Goal: Task Accomplishment & Management: Use online tool/utility

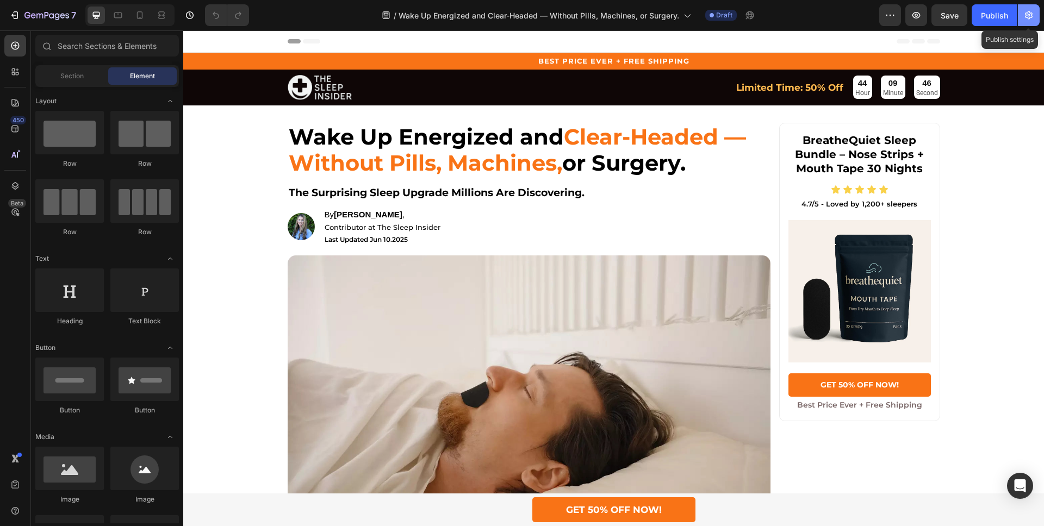
click at [1021, 16] on button "button" at bounding box center [1029, 15] width 22 height 22
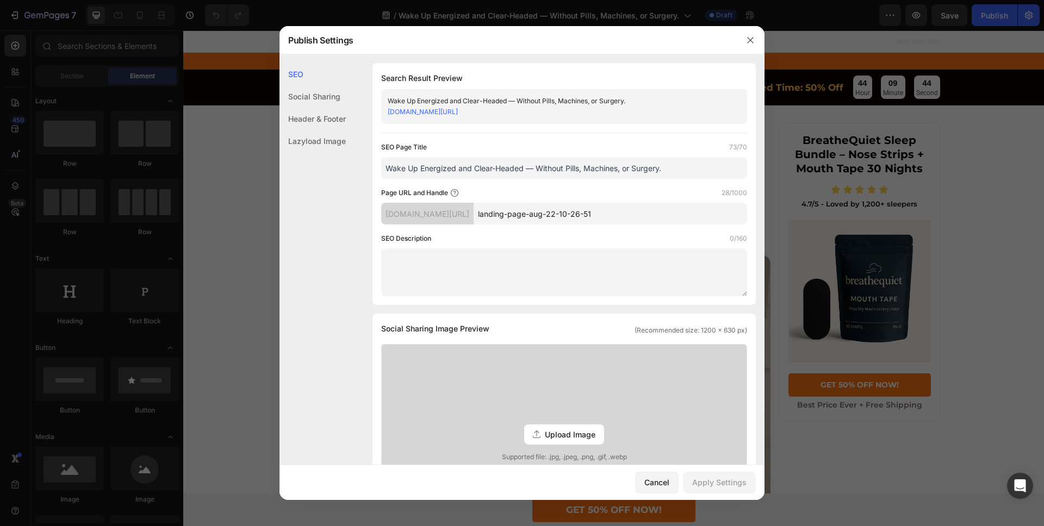
click at [598, 212] on input "landing-page-aug-22-10-26-51" at bounding box center [611, 214] width 274 height 22
click at [320, 108] on div "Social Sharing" at bounding box center [313, 119] width 66 height 22
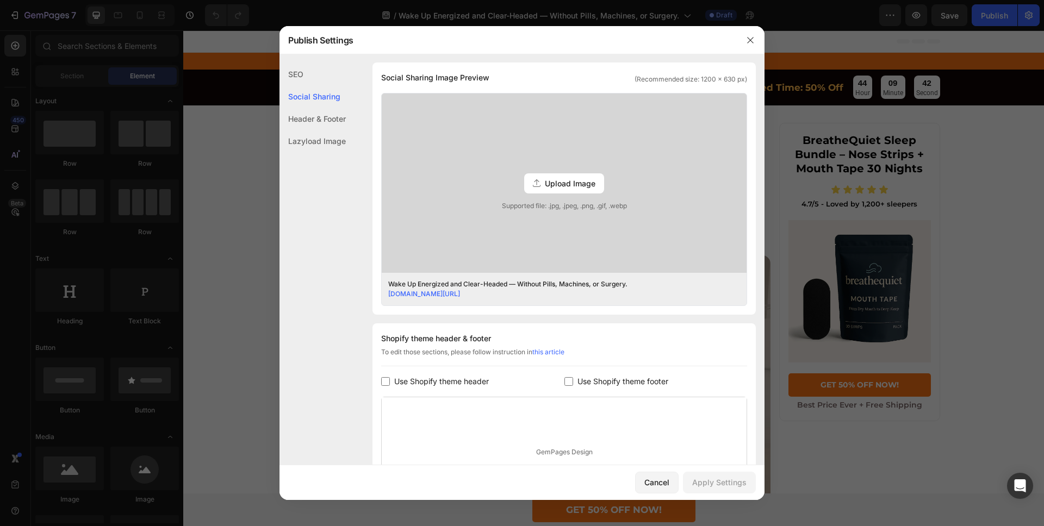
click at [320, 130] on div "Header & Footer" at bounding box center [313, 141] width 66 height 22
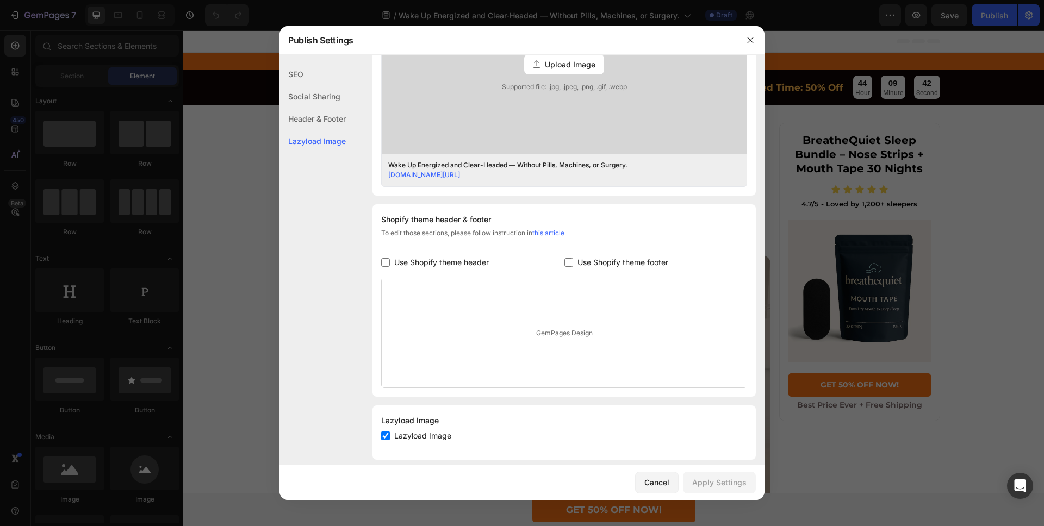
scroll to position [382, 0]
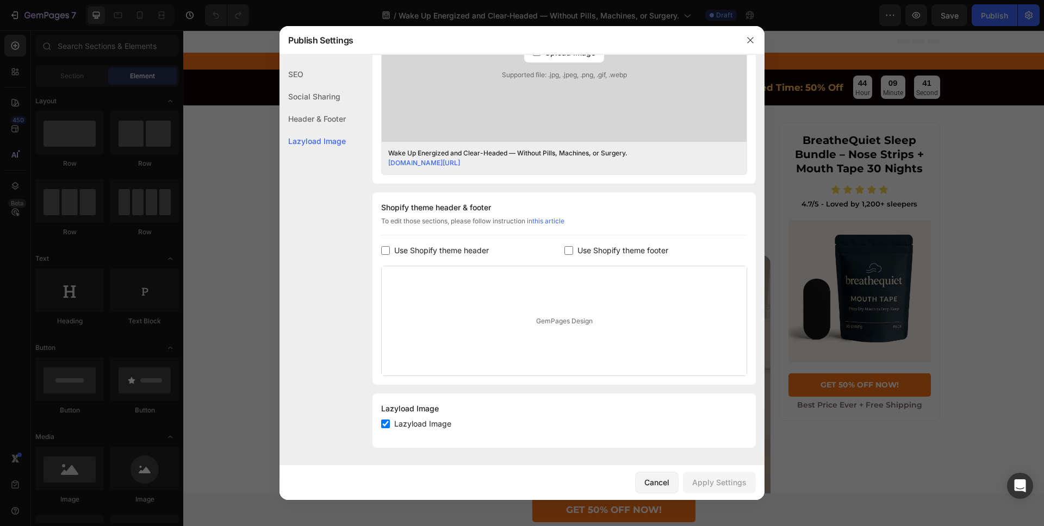
click at [456, 244] on span "Use Shopify theme header" at bounding box center [441, 250] width 95 height 13
checkbox input "true"
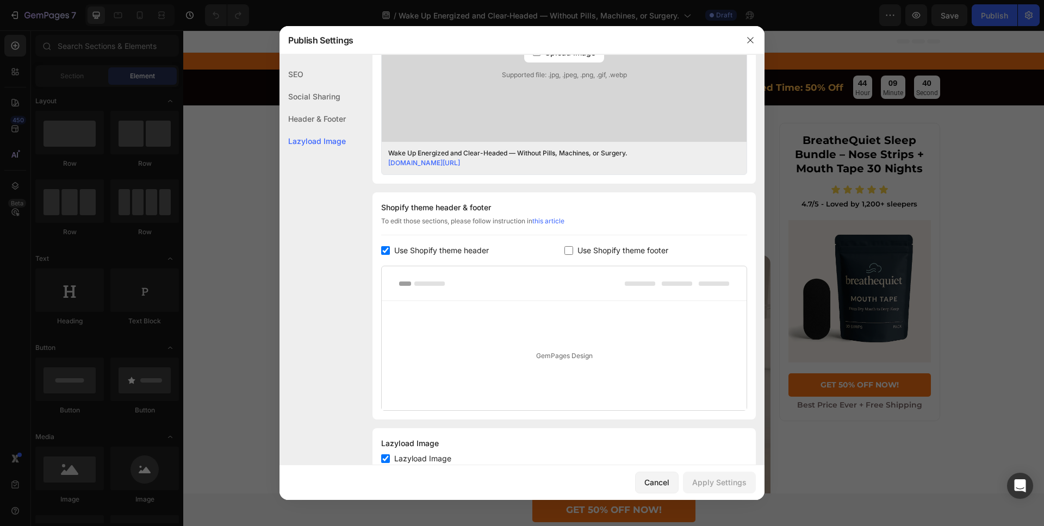
click at [606, 252] on span "Use Shopify theme footer" at bounding box center [623, 250] width 91 height 13
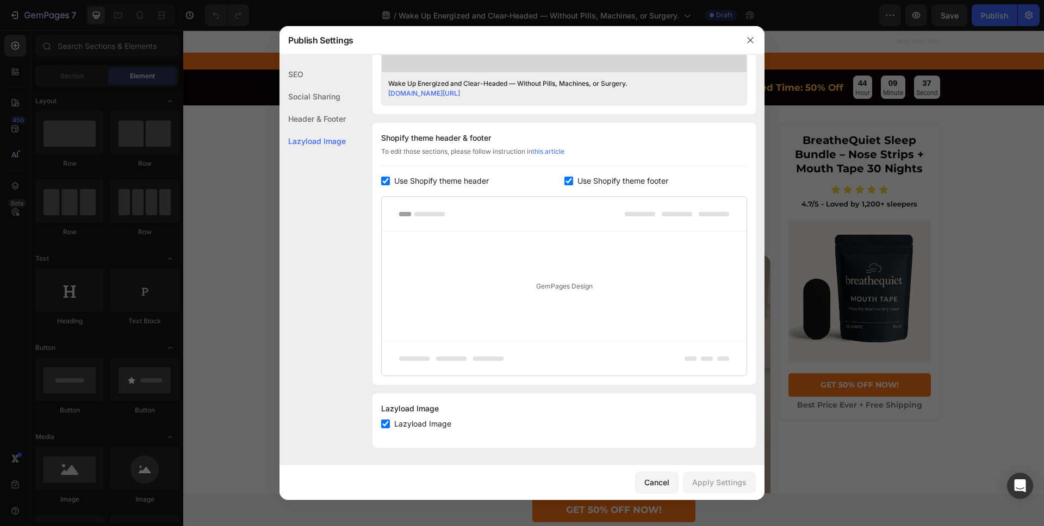
click at [604, 184] on span "Use Shopify theme footer" at bounding box center [623, 181] width 91 height 13
checkbox input "false"
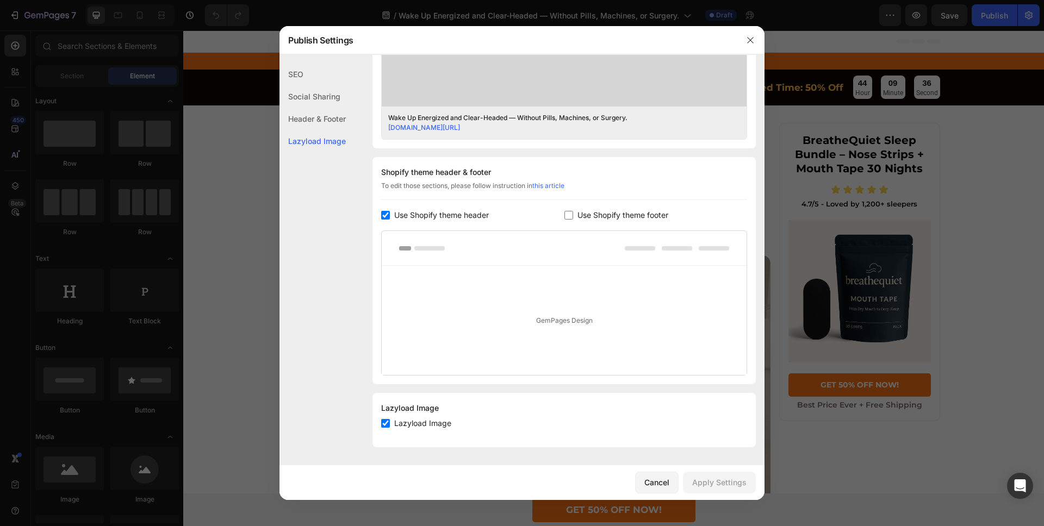
click at [473, 212] on span "Use Shopify theme header" at bounding box center [441, 215] width 95 height 13
checkbox input "false"
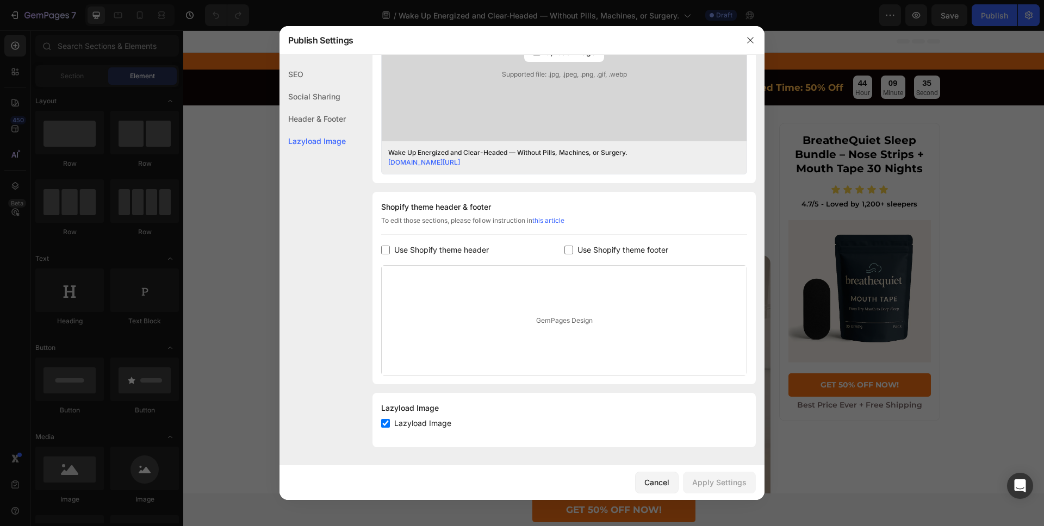
scroll to position [381, 0]
drag, startPoint x: 651, startPoint y: 476, endPoint x: 468, endPoint y: 445, distance: 185.9
click at [651, 476] on button "Cancel" at bounding box center [657, 483] width 44 height 22
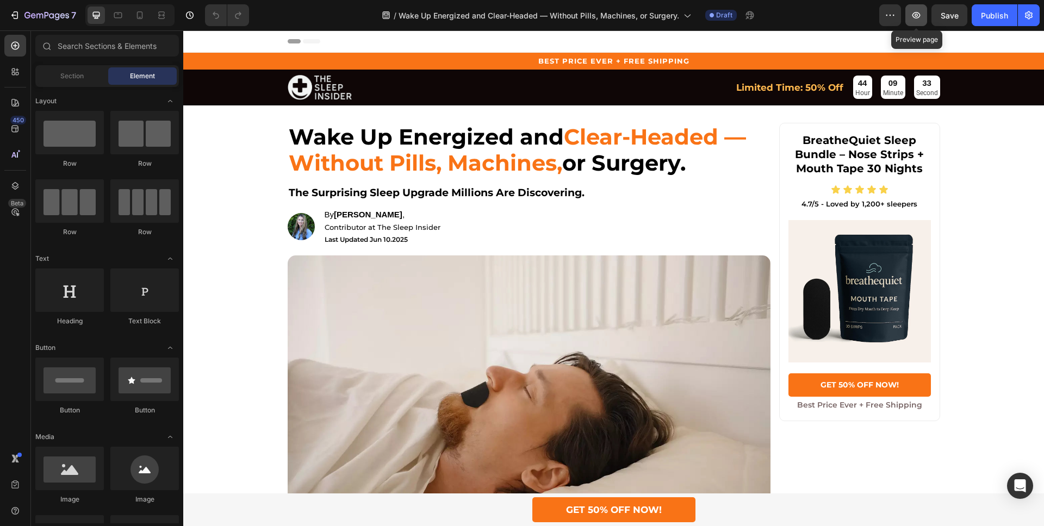
click at [915, 17] on icon "button" at bounding box center [917, 15] width 8 height 7
click at [1023, 17] on button "button" at bounding box center [1029, 15] width 22 height 22
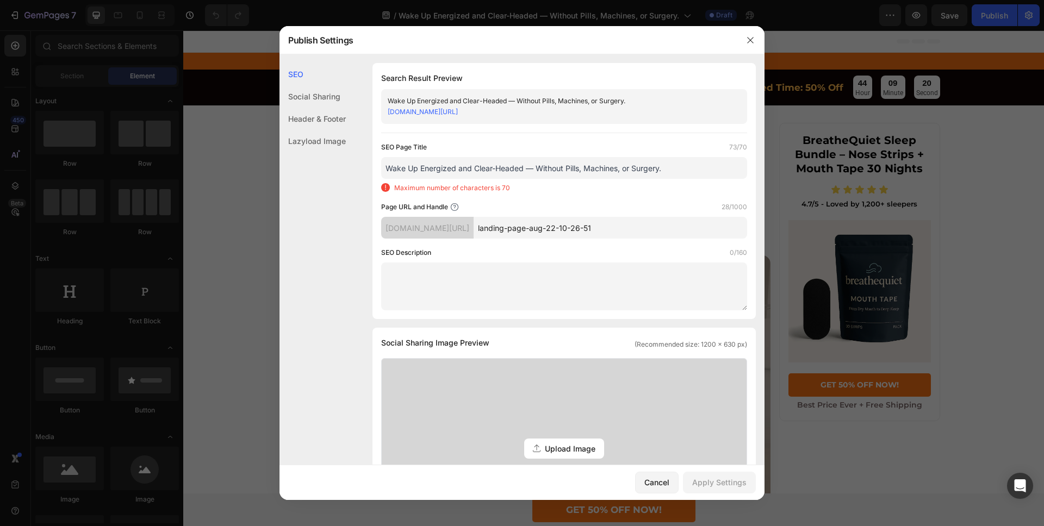
drag, startPoint x: 703, startPoint y: 170, endPoint x: 529, endPoint y: 170, distance: 174.0
click at [529, 170] on input "Wake Up Energized and Clear-Headed — Without Pills, Machines, or Surgery." at bounding box center [564, 168] width 366 height 22
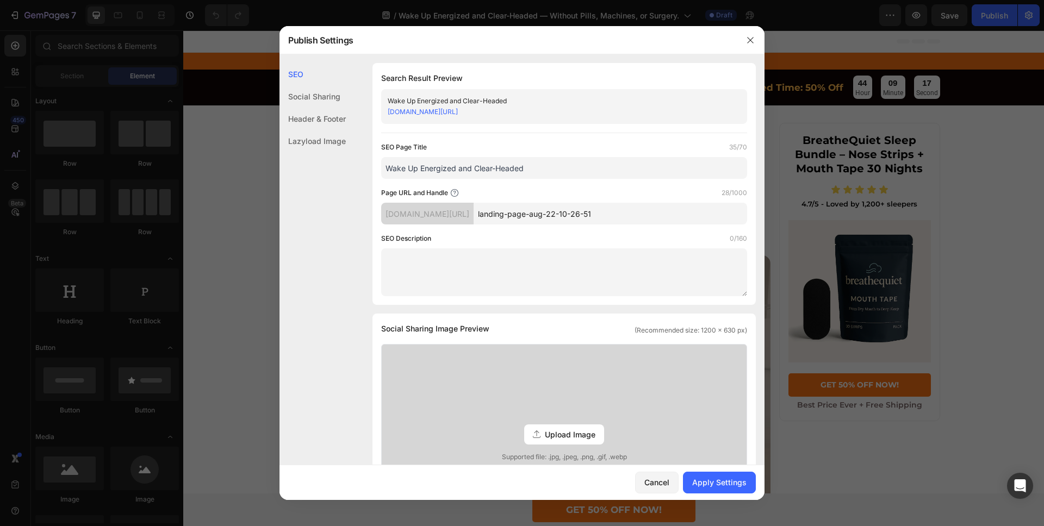
type input "Wake Up Energized and Clear-Headed"
click at [320, 130] on div "Header & Footer" at bounding box center [313, 141] width 66 height 22
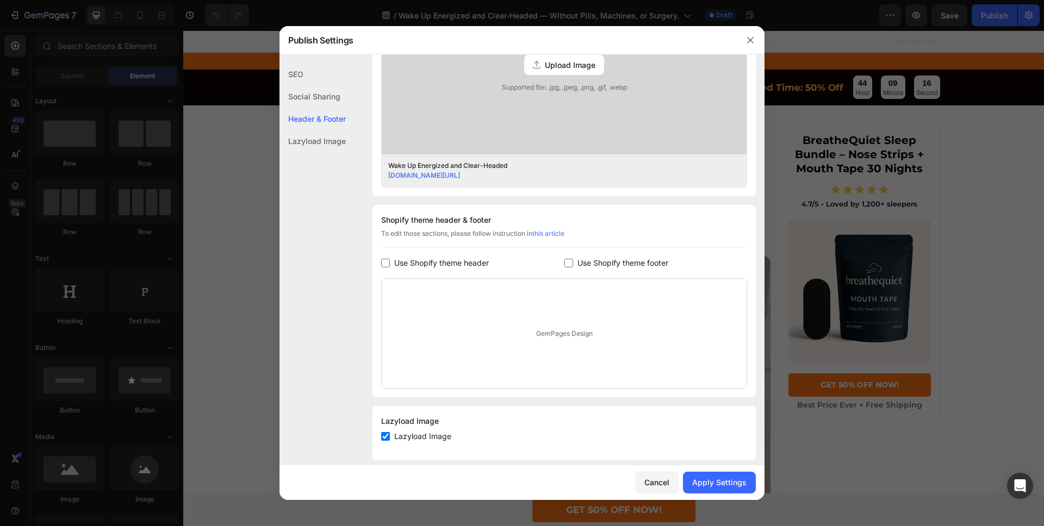
scroll to position [382, 0]
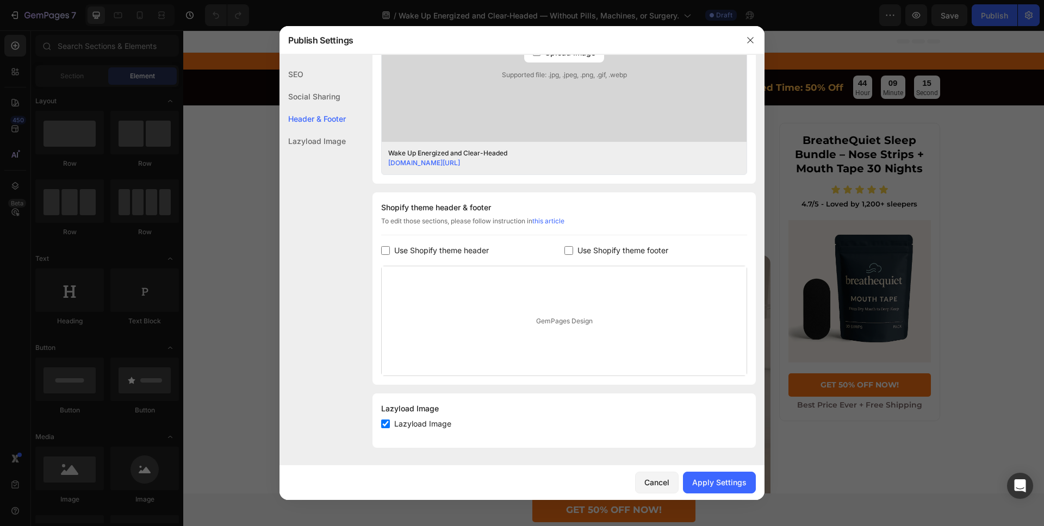
click at [485, 247] on span "Use Shopify theme header" at bounding box center [441, 250] width 95 height 13
checkbox input "true"
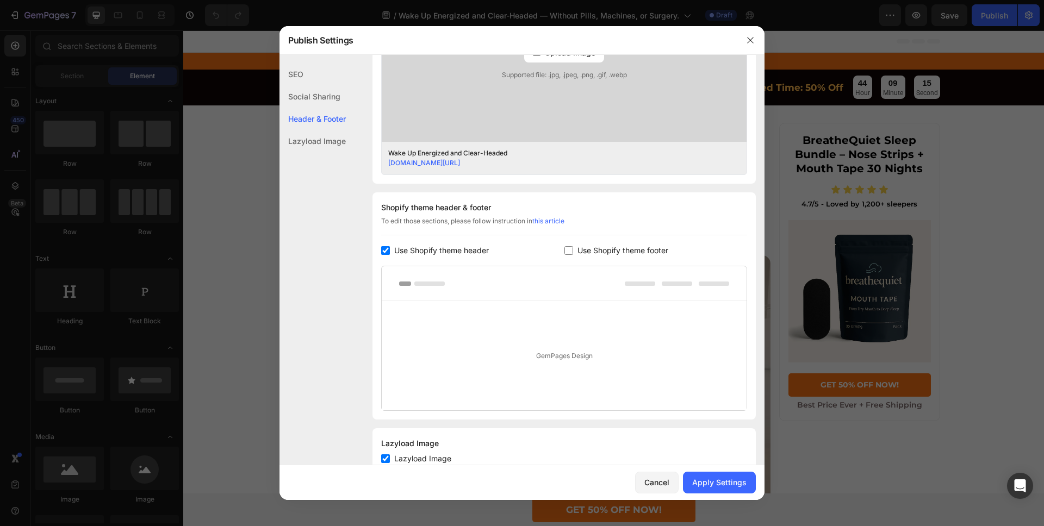
click at [594, 249] on span "Use Shopify theme footer" at bounding box center [623, 250] width 91 height 13
checkbox input "true"
click at [720, 474] on button "Apply Settings" at bounding box center [719, 483] width 73 height 22
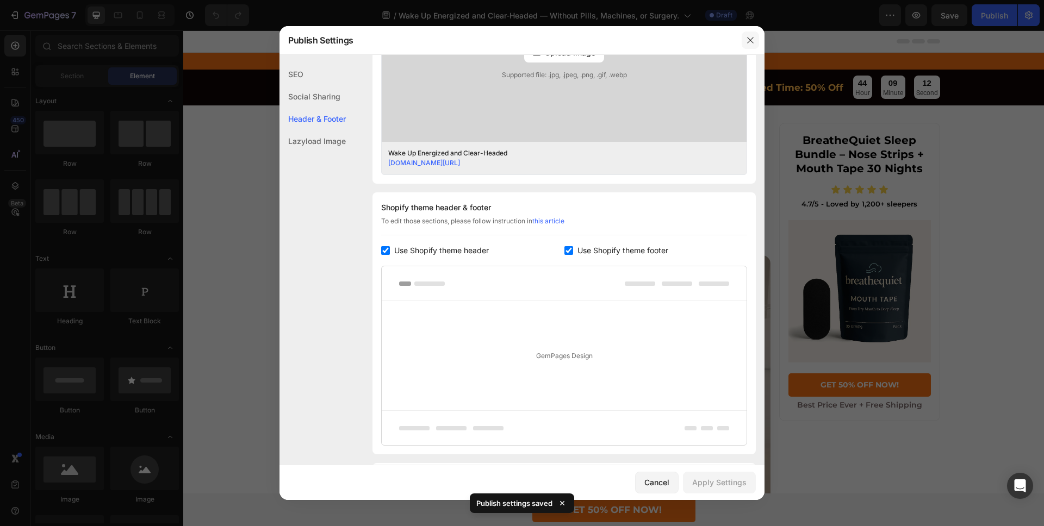
click at [757, 34] on button "button" at bounding box center [750, 40] width 17 height 17
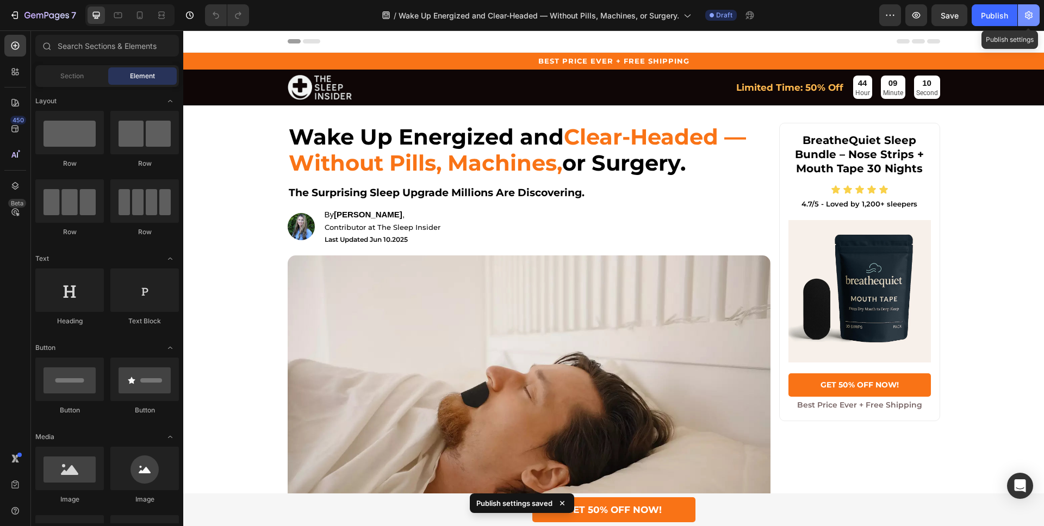
click at [1032, 16] on icon "button" at bounding box center [1029, 15] width 8 height 8
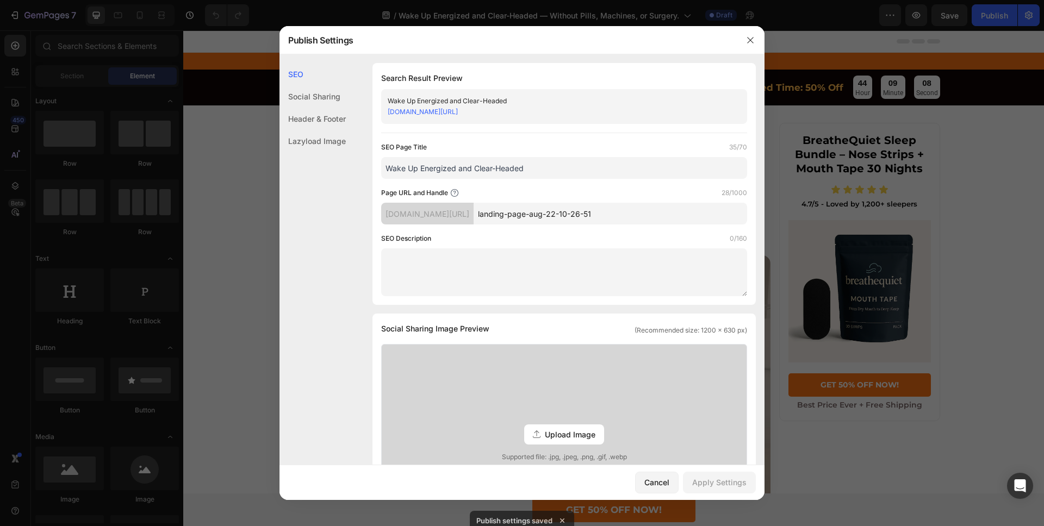
click at [345, 130] on div "Header & Footer" at bounding box center [313, 141] width 66 height 22
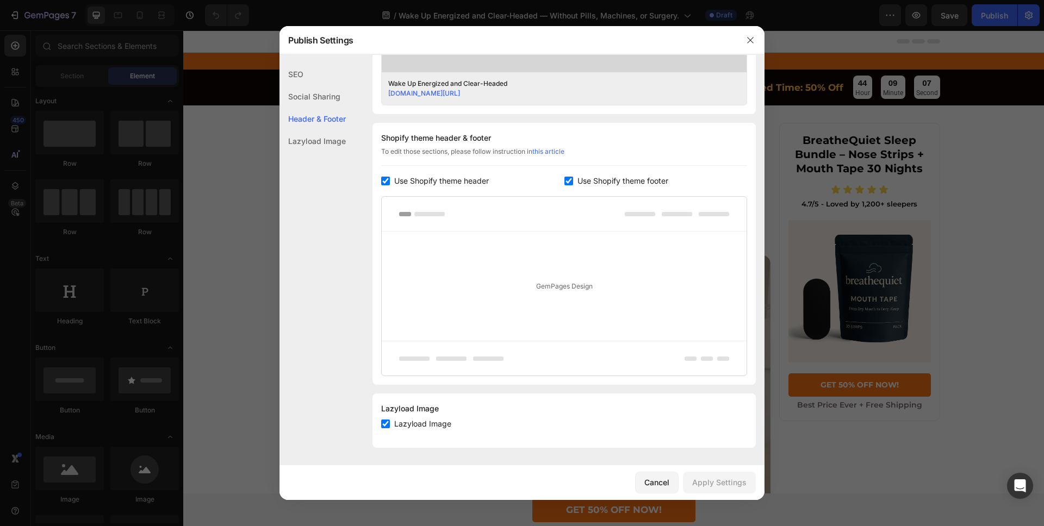
click at [457, 179] on span "Use Shopify theme header" at bounding box center [441, 181] width 95 height 13
checkbox input "false"
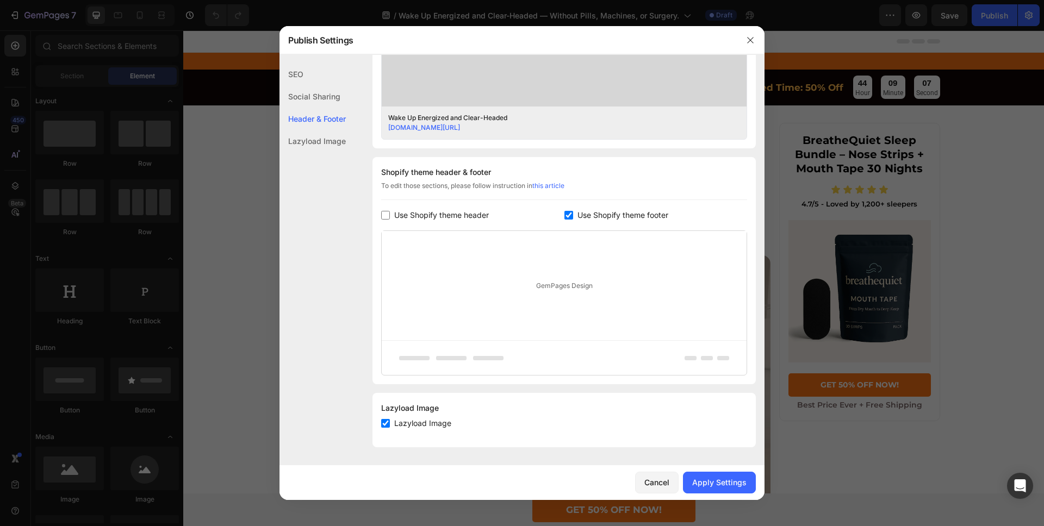
scroll to position [418, 0]
click at [593, 206] on div "Shopify theme header & footer To edit those sections, please follow instruction…" at bounding box center [564, 270] width 383 height 227
click at [594, 209] on span "Use Shopify theme footer" at bounding box center [623, 215] width 91 height 13
checkbox input "false"
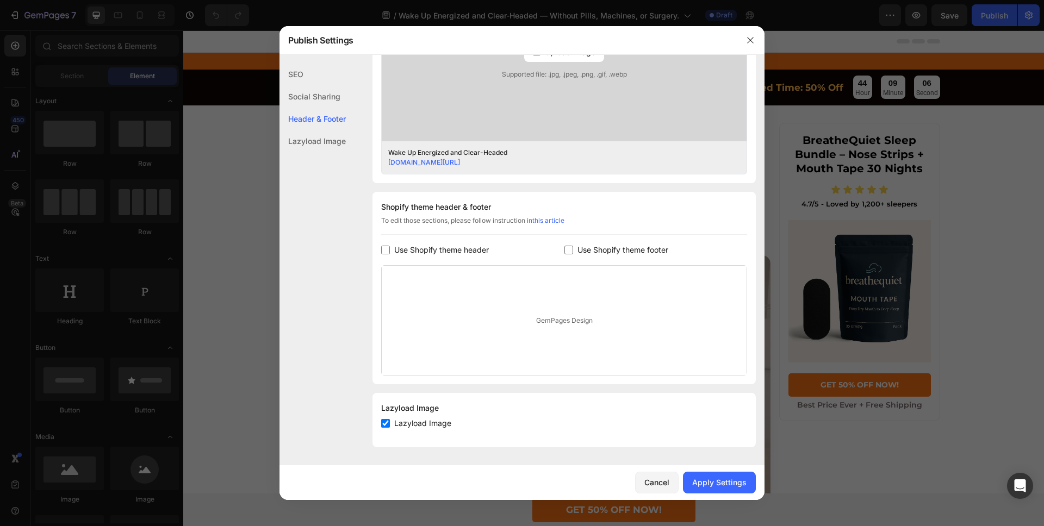
scroll to position [383, 0]
click at [712, 480] on div "Apply Settings" at bounding box center [719, 482] width 54 height 11
click at [752, 39] on icon "button" at bounding box center [750, 40] width 9 height 9
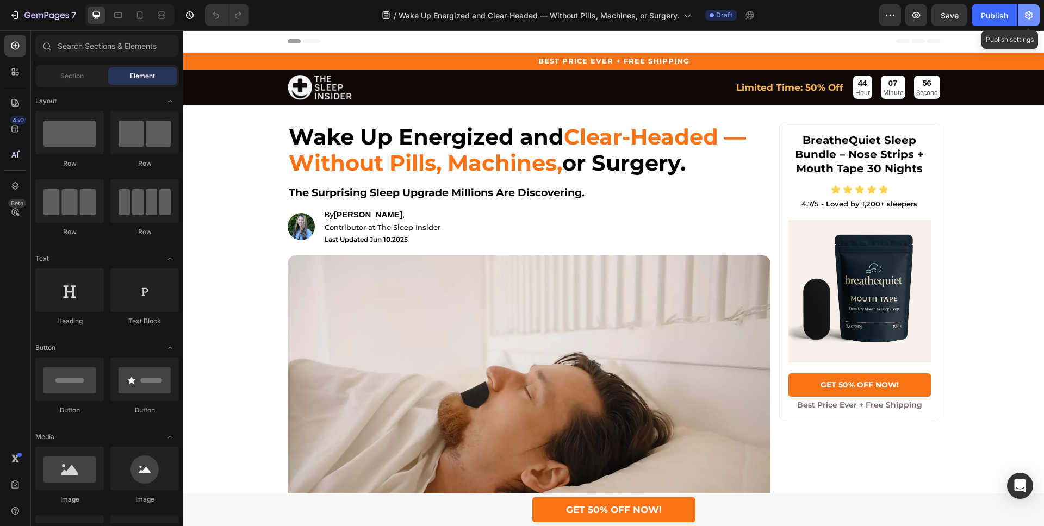
click at [1025, 17] on icon "button" at bounding box center [1029, 15] width 11 height 11
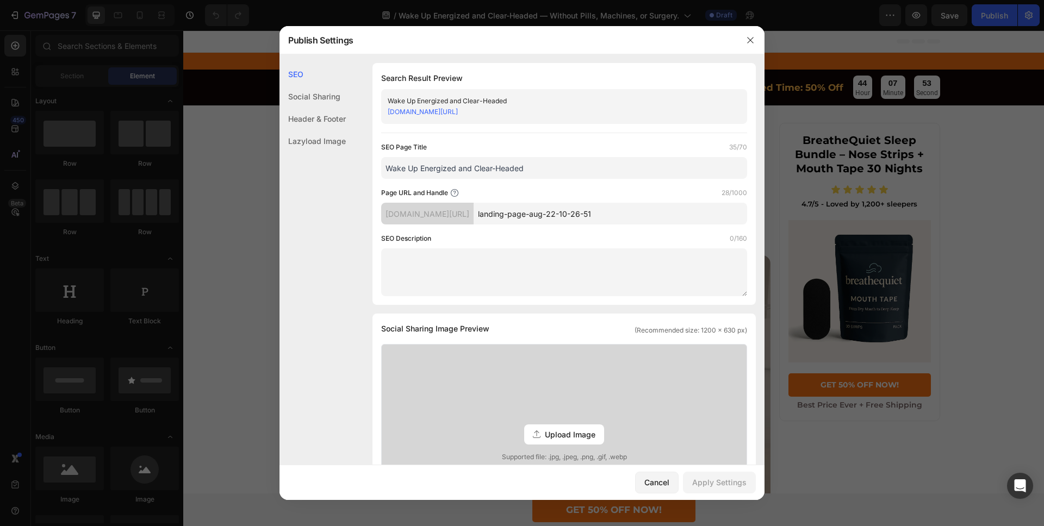
drag, startPoint x: 646, startPoint y: 212, endPoint x: 495, endPoint y: 218, distance: 150.2
click at [495, 218] on div "vfsqqv-2q.myshopify.com/pages/ landing-page-aug-22-10-26-51" at bounding box center [564, 214] width 366 height 22
paste input "pages/wake-up-clear-headed"
drag, startPoint x: 543, startPoint y: 214, endPoint x: 475, endPoint y: 212, distance: 67.5
click at [475, 212] on div "vfsqqv-2q.myshopify.com/pages/ pages-wake-up-clear-headed" at bounding box center [564, 214] width 366 height 22
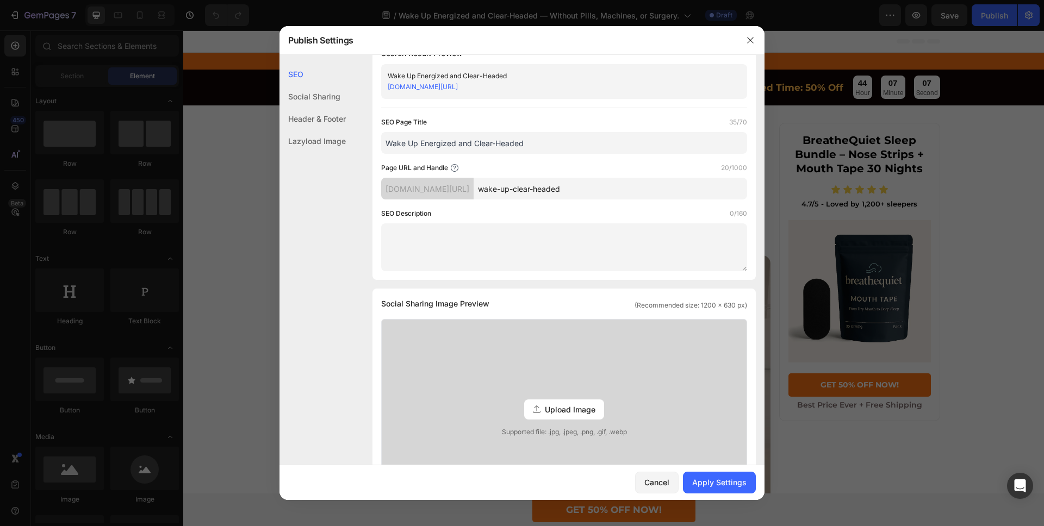
scroll to position [0, 0]
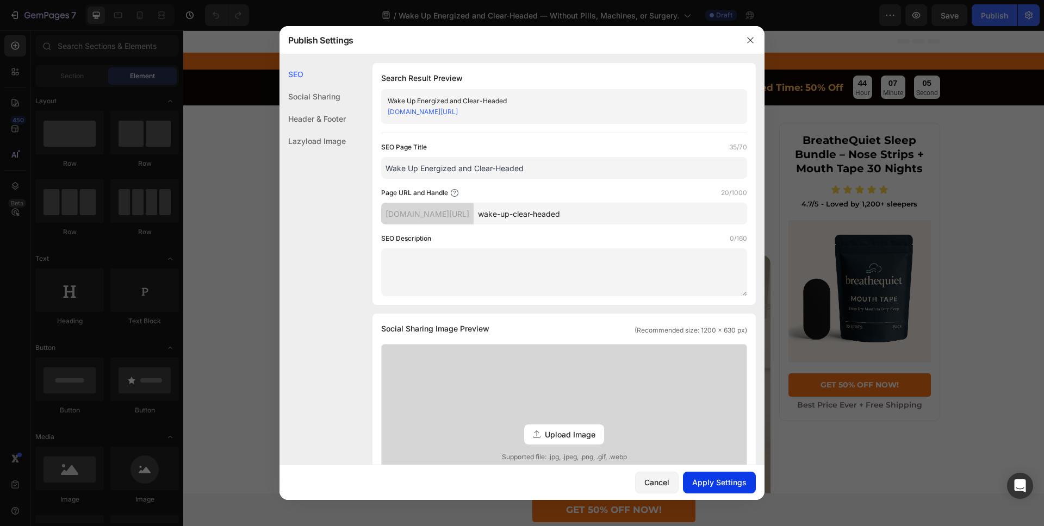
type input "wake-up-clear-headed"
click at [716, 483] on div "Apply Settings" at bounding box center [719, 482] width 54 height 11
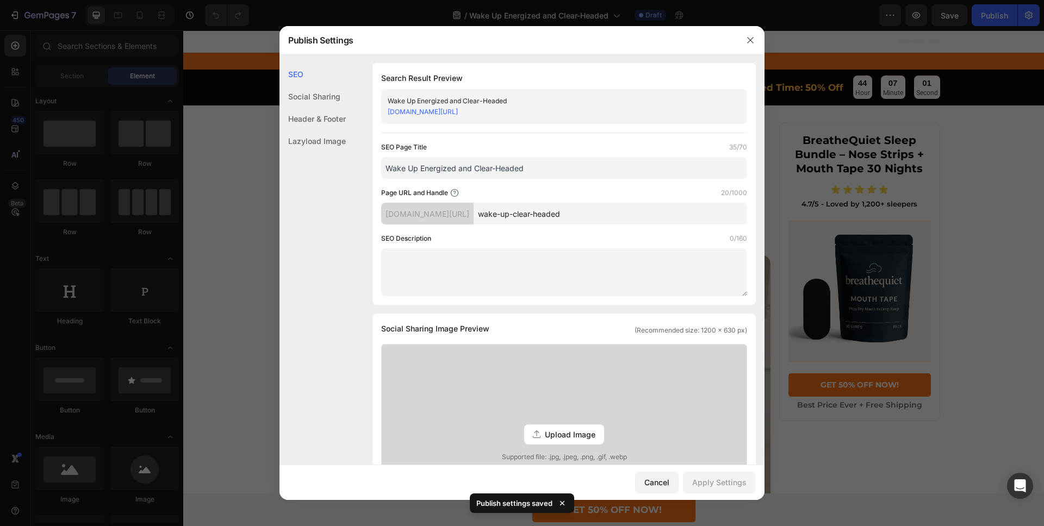
click at [762, 39] on div at bounding box center [750, 40] width 28 height 28
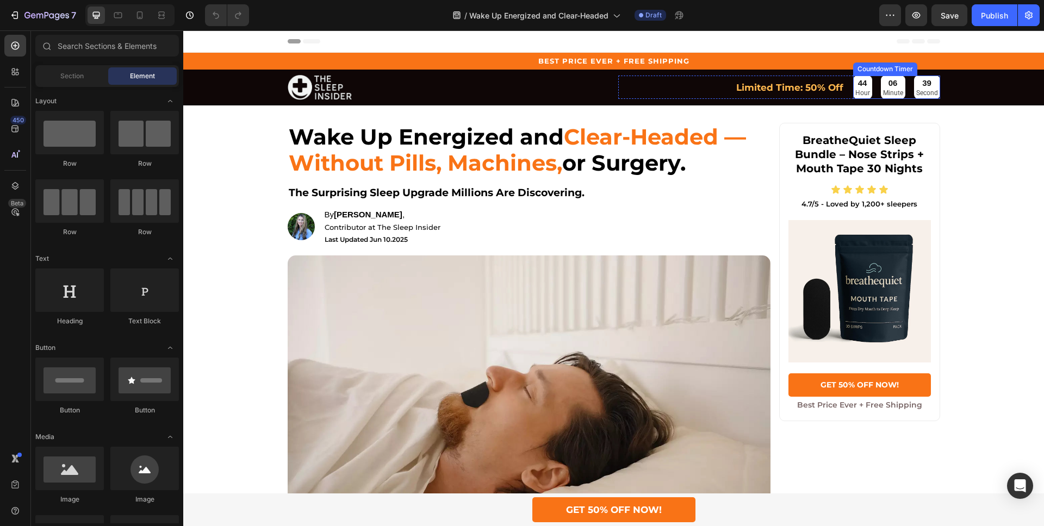
click at [865, 92] on p "Hour" at bounding box center [863, 93] width 15 height 8
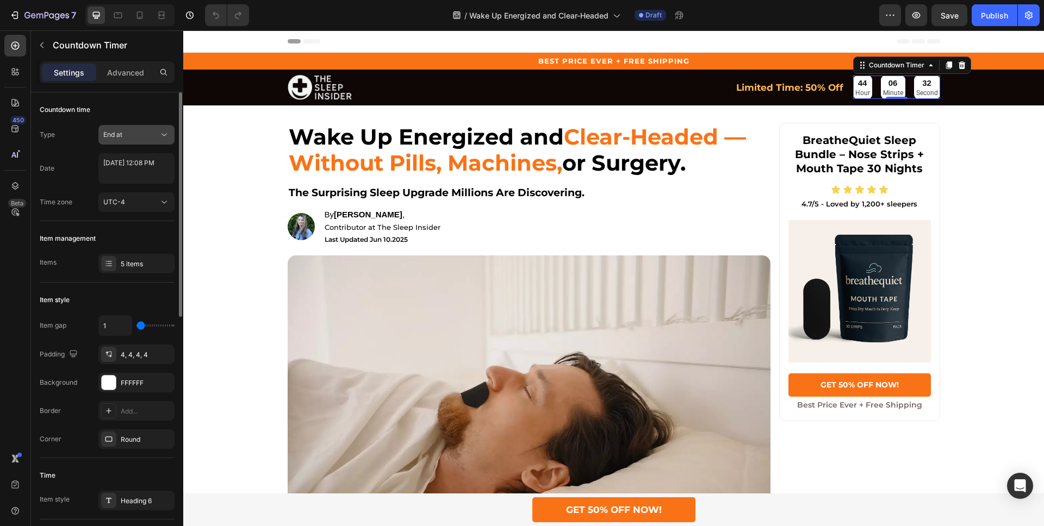
click at [146, 127] on button "End at" at bounding box center [136, 135] width 76 height 20
click at [1024, 15] on icon "button" at bounding box center [1029, 15] width 11 height 11
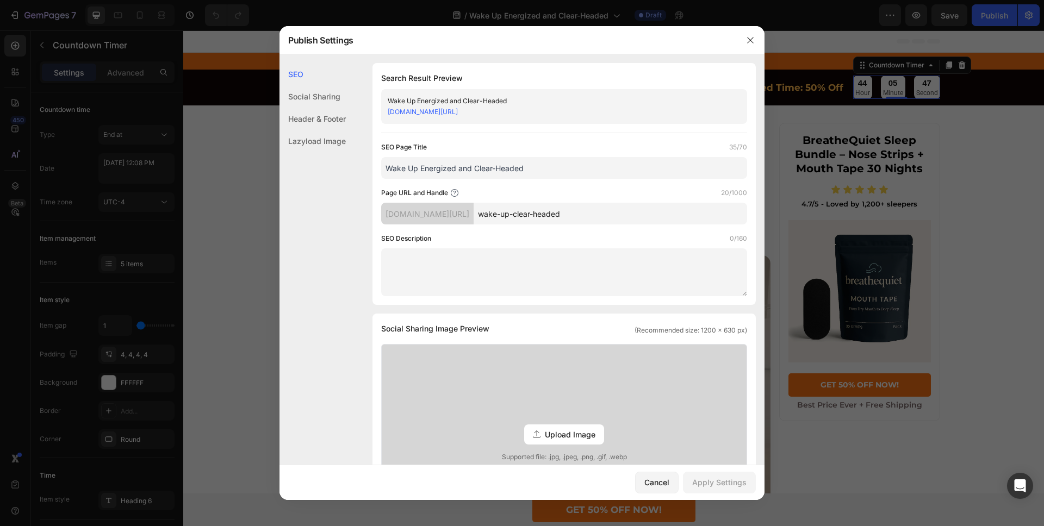
click at [612, 271] on textarea at bounding box center [564, 273] width 366 height 48
paste textarea "Discover the simple nighttime habit helping thousands sleep deeper, wake up cle…"
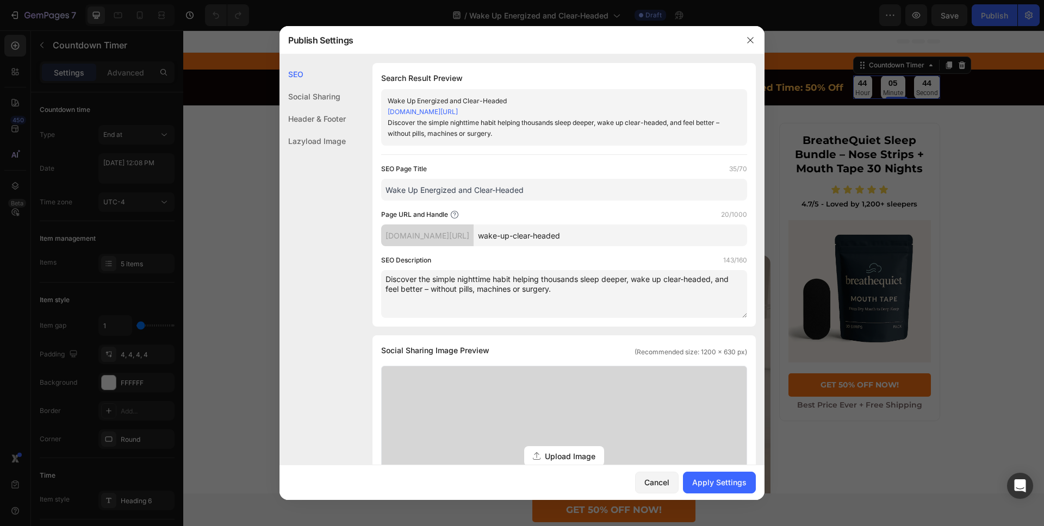
type textarea "Discover the simple nighttime habit helping thousands sleep deeper, wake up cle…"
drag, startPoint x: 632, startPoint y: 186, endPoint x: 324, endPoint y: 182, distance: 307.9
click at [324, 182] on div "SEO Social Sharing Header & Footer Lazyload Image SEO Search Result Preview Wak…" at bounding box center [522, 471] width 485 height 817
paste input "– Without Pills, Machines or Snoring Devices"
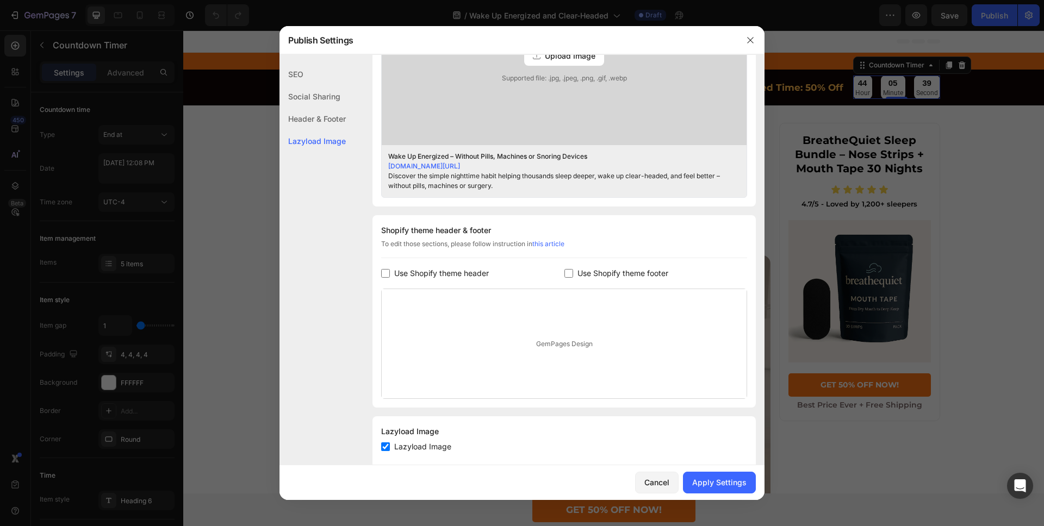
scroll to position [416, 0]
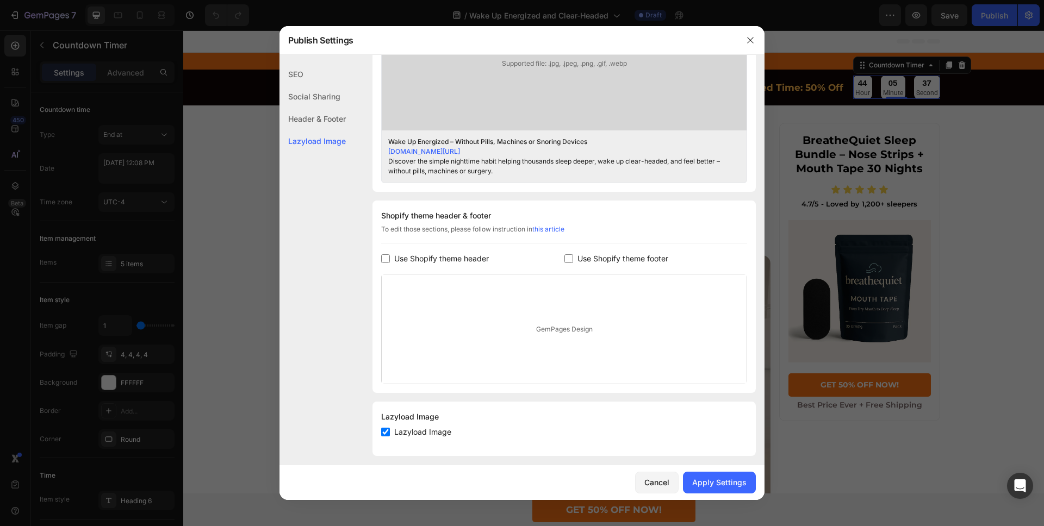
type input "Wake Up Energized – Without Pills, Machines or Snoring Devices"
click at [310, 108] on div "Social Sharing" at bounding box center [313, 119] width 66 height 22
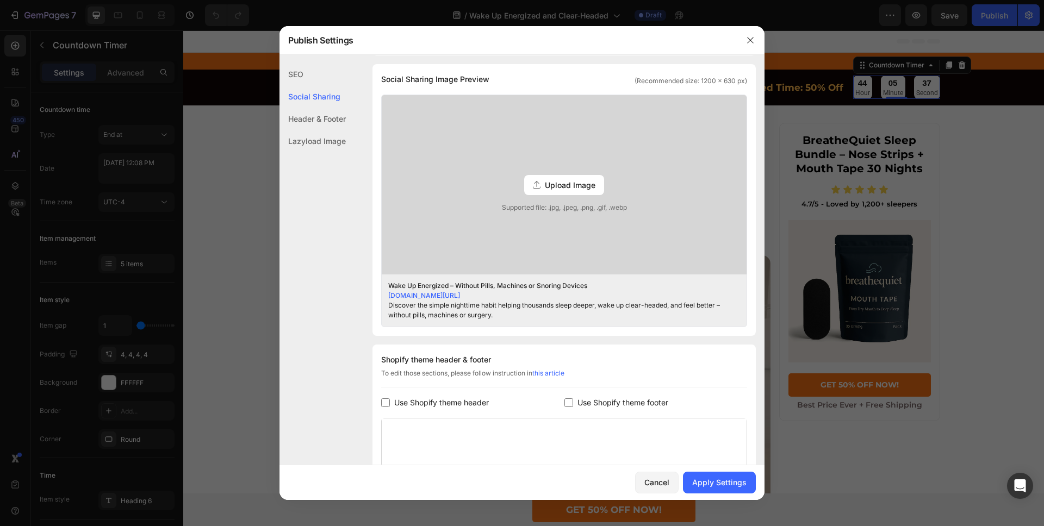
scroll to position [270, 0]
click at [308, 98] on div "Social Sharing" at bounding box center [313, 96] width 66 height 22
click at [304, 85] on div "SEO" at bounding box center [313, 96] width 66 height 22
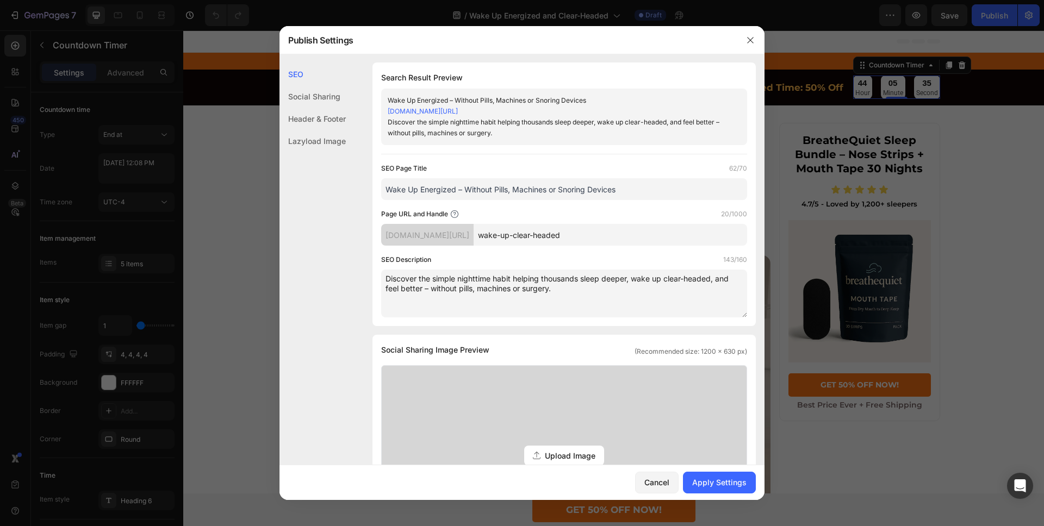
scroll to position [0, 0]
click at [749, 480] on button "Apply Settings" at bounding box center [719, 483] width 73 height 22
drag, startPoint x: 752, startPoint y: 47, endPoint x: 569, endPoint y: 16, distance: 185.9
click at [752, 47] on button "button" at bounding box center [750, 40] width 17 height 17
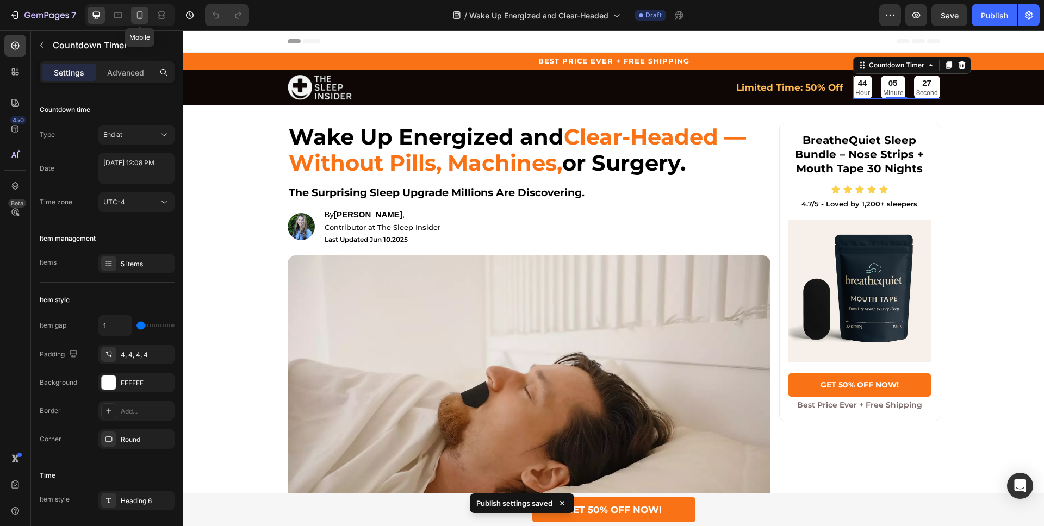
click at [143, 17] on icon at bounding box center [139, 15] width 11 height 11
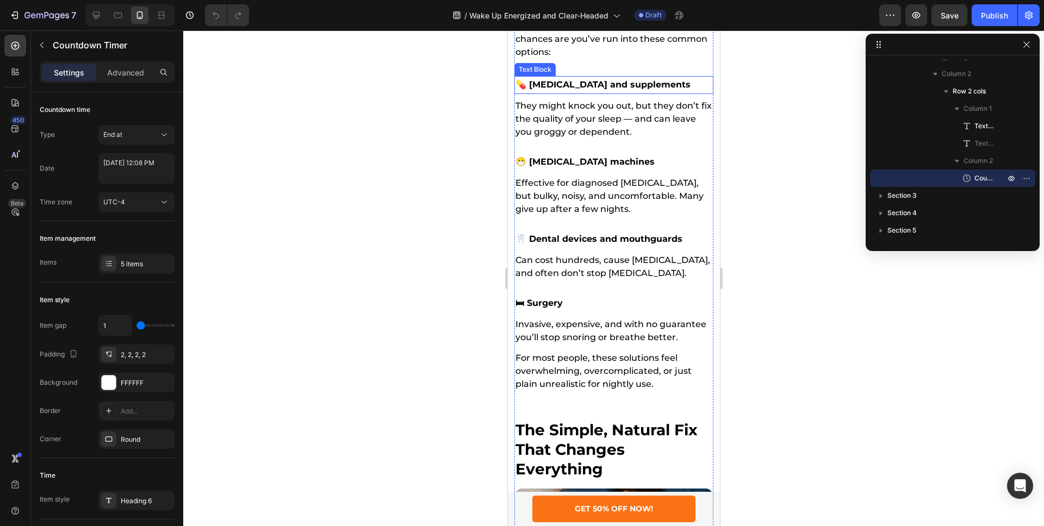
scroll to position [1223, 0]
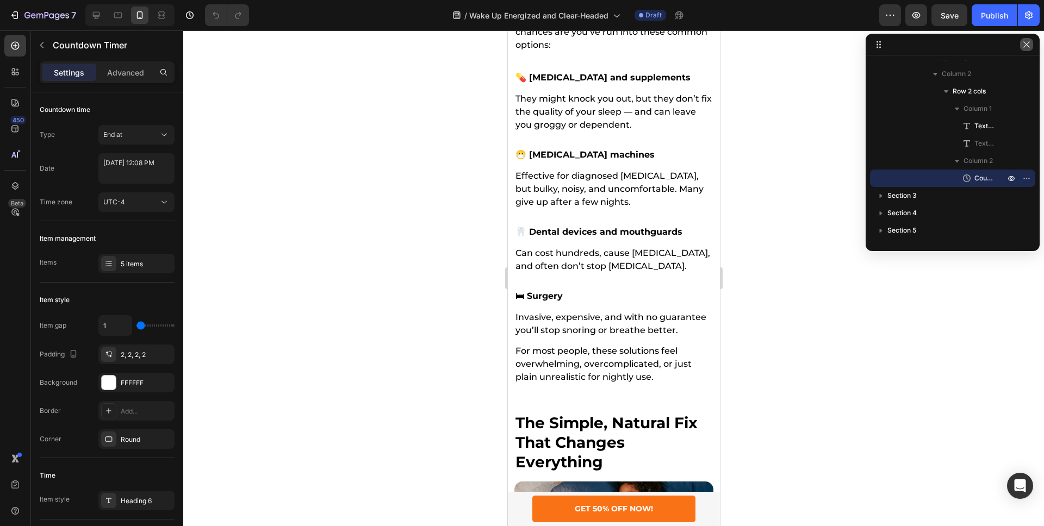
click at [1026, 42] on icon "button" at bounding box center [1027, 44] width 9 height 9
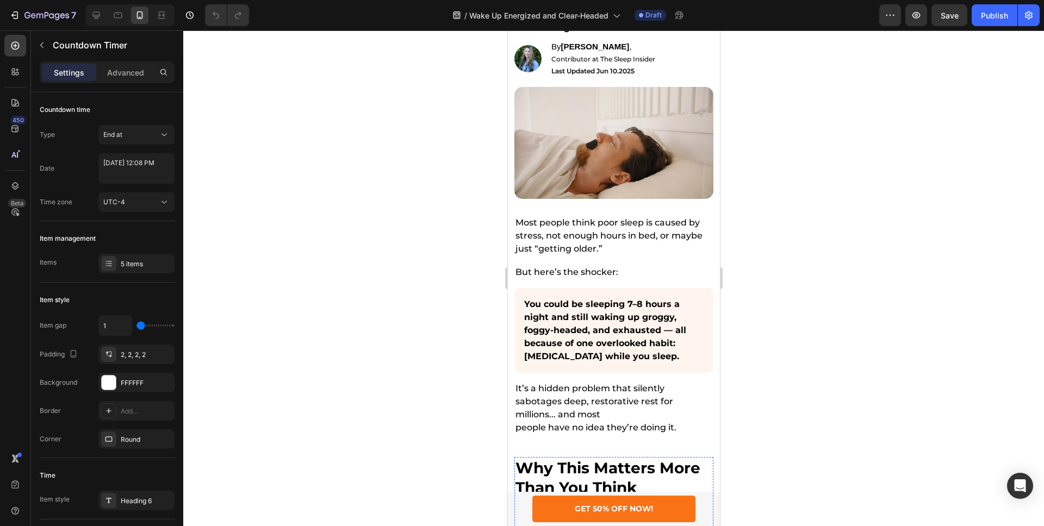
scroll to position [0, 0]
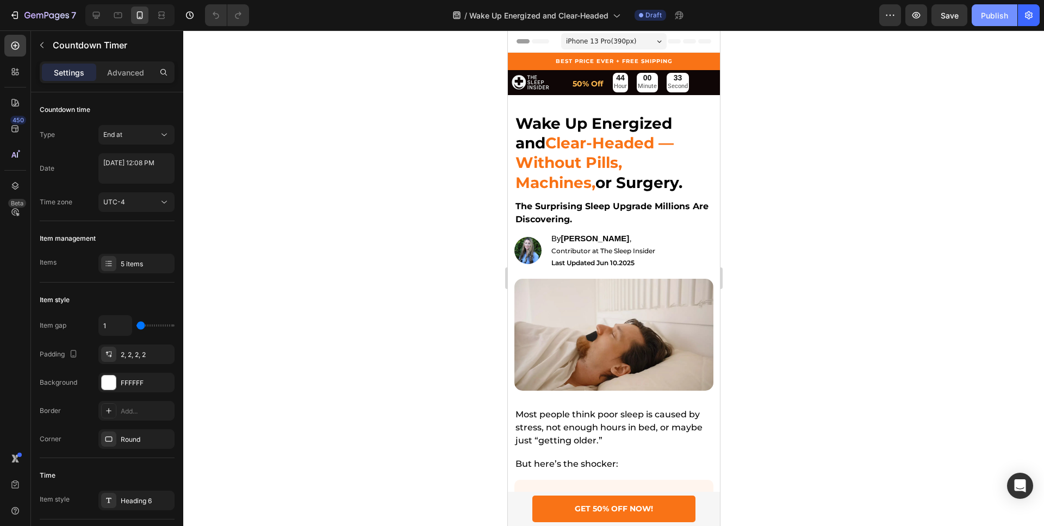
click at [1001, 15] on div "Publish" at bounding box center [994, 15] width 27 height 11
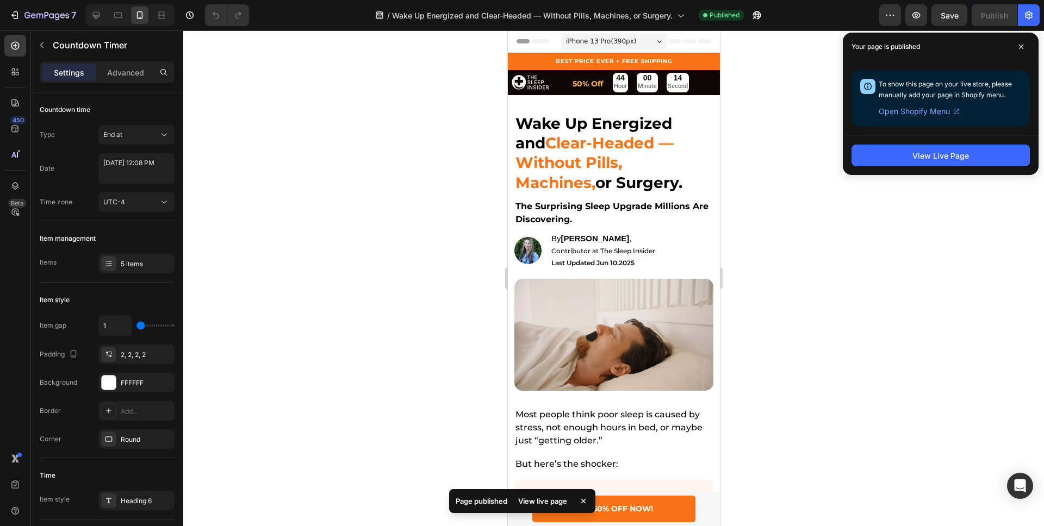
drag, startPoint x: 1022, startPoint y: 51, endPoint x: 1010, endPoint y: 42, distance: 14.8
click at [1022, 51] on span at bounding box center [1021, 46] width 17 height 17
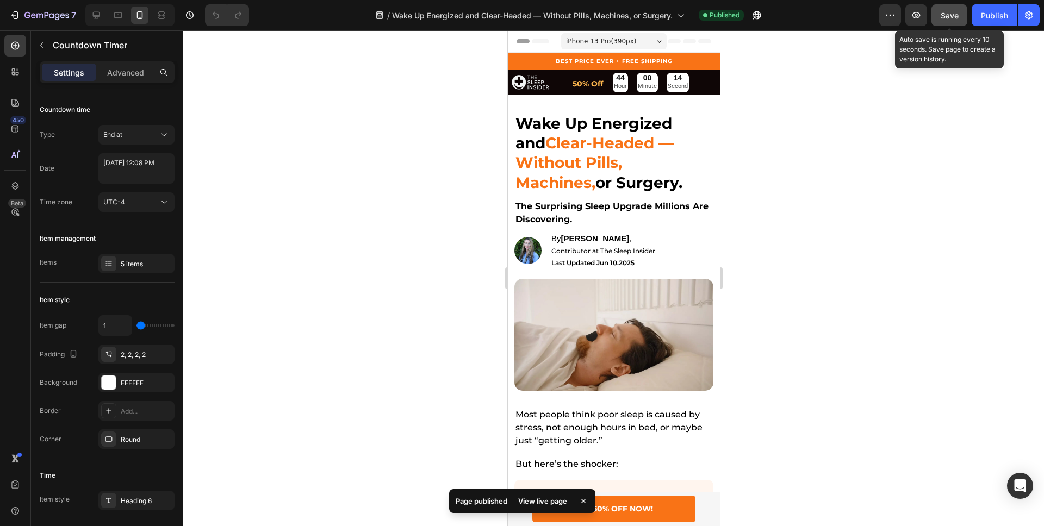
click at [955, 13] on span "Save" at bounding box center [950, 15] width 18 height 9
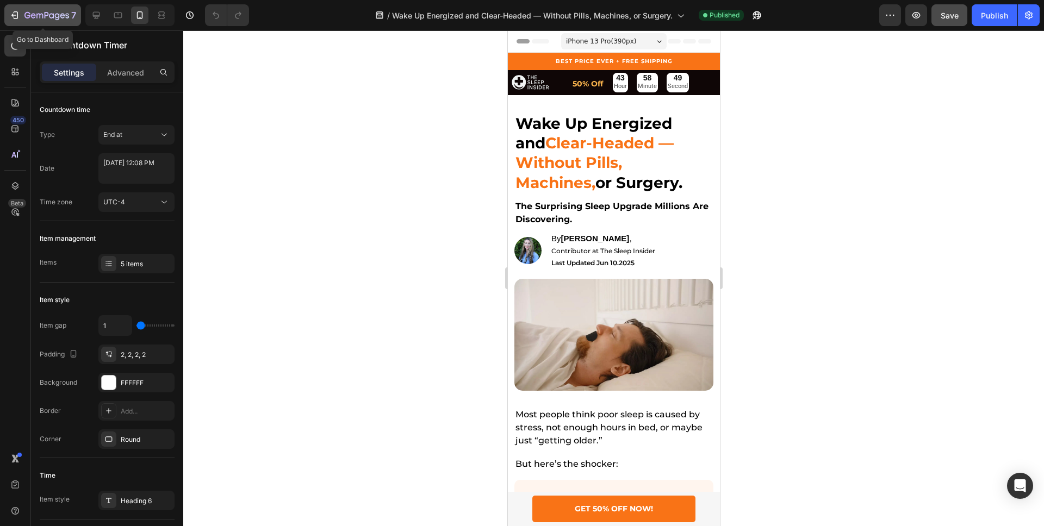
click at [27, 13] on icon "button" at bounding box center [27, 15] width 6 height 7
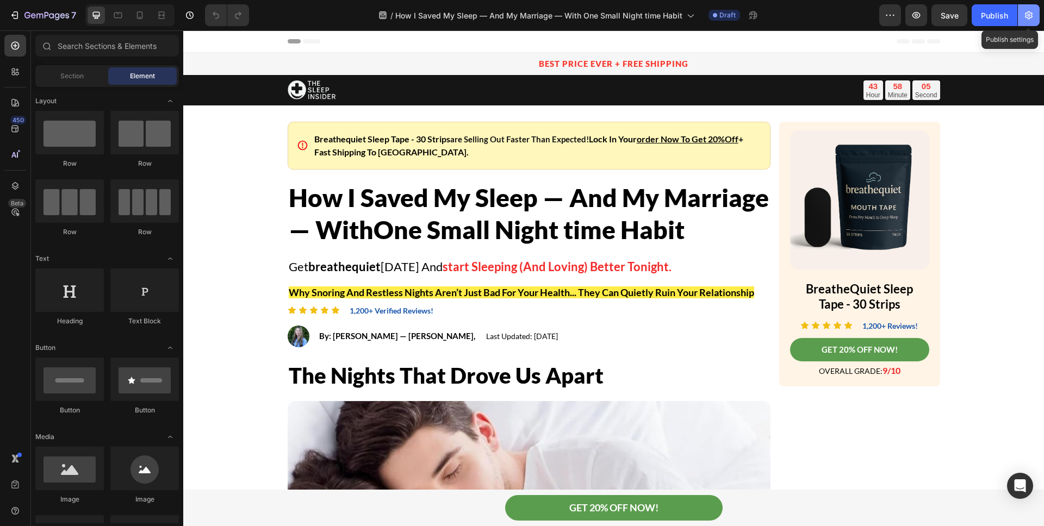
click at [1023, 16] on button "button" at bounding box center [1029, 15] width 22 height 22
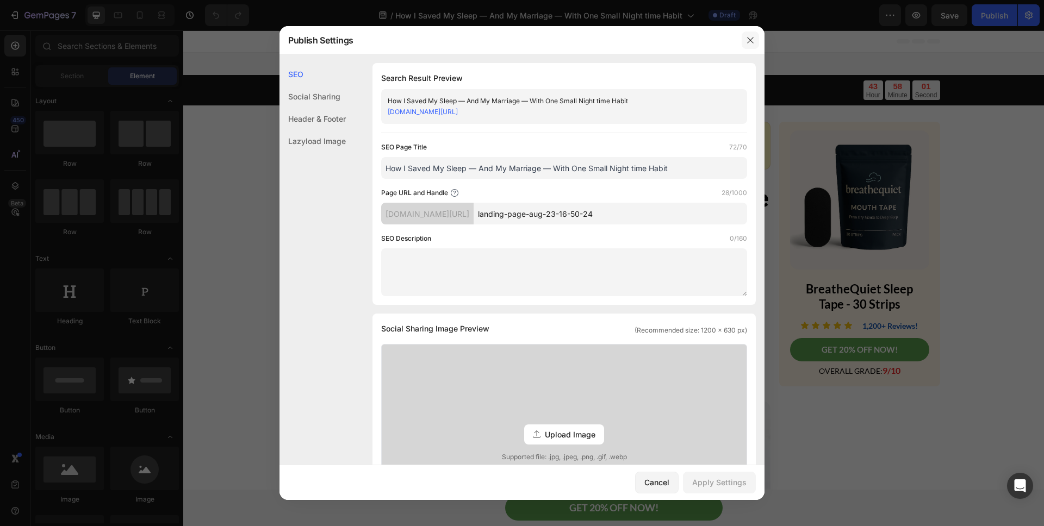
click at [750, 33] on button "button" at bounding box center [750, 40] width 17 height 17
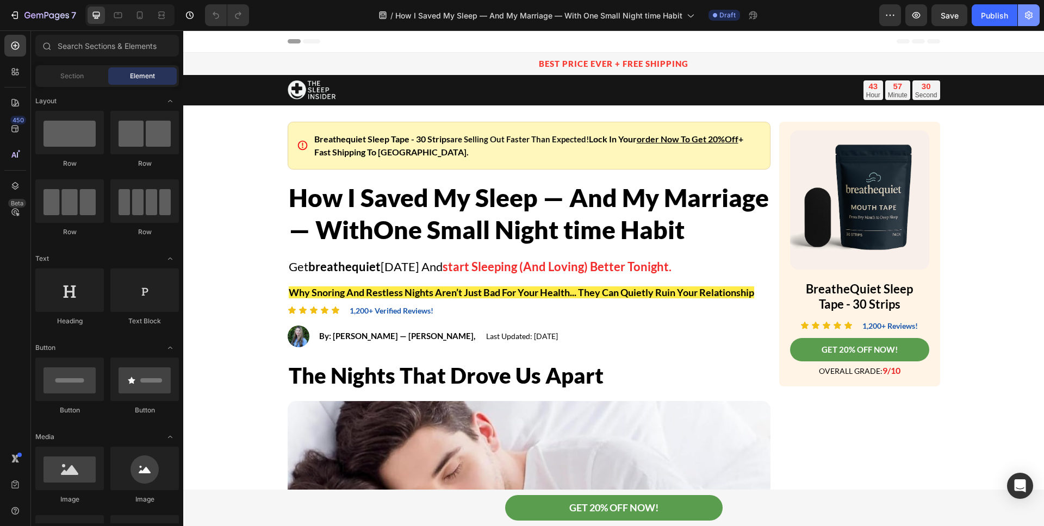
click at [1030, 18] on icon "button" at bounding box center [1029, 15] width 8 height 8
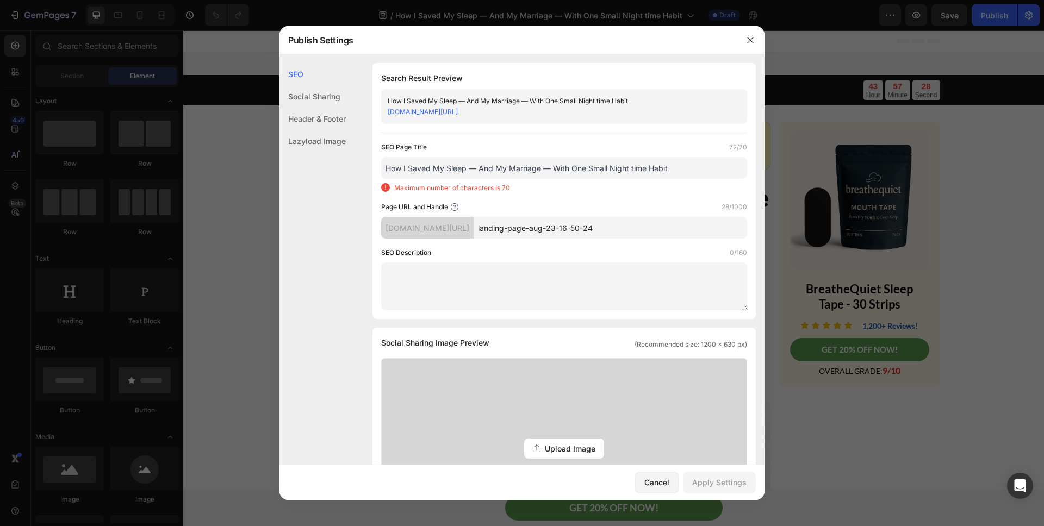
click at [597, 170] on input "How I Saved My Sleep — And My Marriage — With One Small Night time Habit" at bounding box center [564, 168] width 366 height 22
drag, startPoint x: 672, startPoint y: 166, endPoint x: 393, endPoint y: 142, distance: 280.0
click at [393, 142] on div "SEO Page Title 72/70 How I Saved My Sleep — And My Marriage — With One Small Ni…" at bounding box center [564, 167] width 366 height 51
paste input "Fixed My Sleep – And My Relationship – With One Simpl"
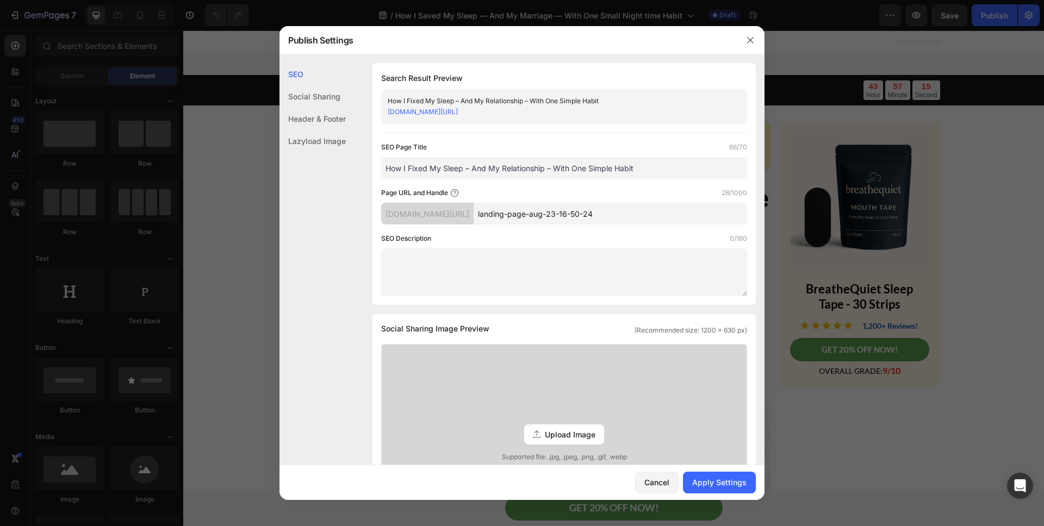
type input "How I Fixed My Sleep – And My Relationship – With One Simple Habit"
click at [506, 272] on textarea at bounding box center [564, 273] width 366 height 48
click at [525, 280] on textarea at bounding box center [564, 273] width 366 height 48
paste textarea "Snoring, poor sleep and tension almost ruined our marriage. Then we discovered …"
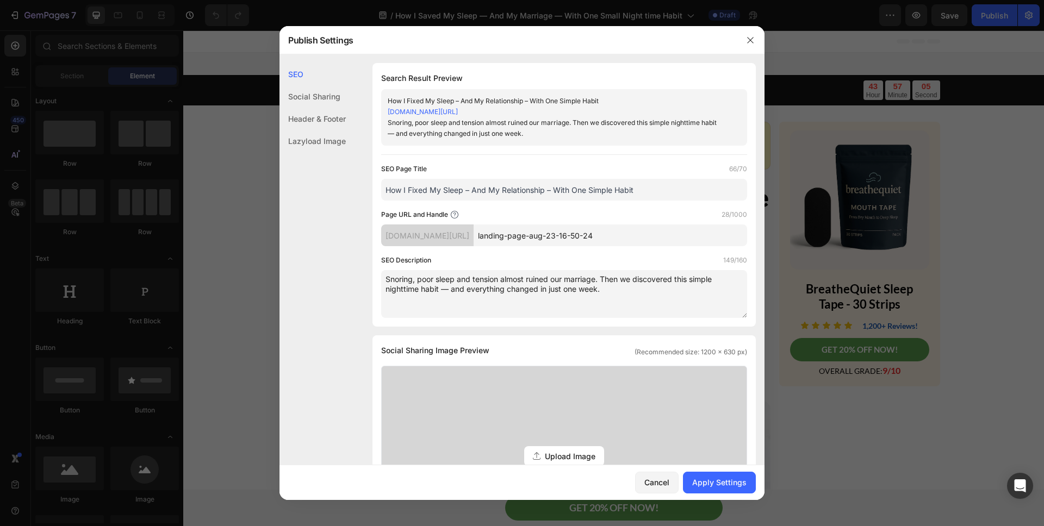
type textarea "Snoring, poor sleep and tension almost ruined our marriage. Then we discovered …"
click at [323, 130] on div "Header & Footer" at bounding box center [313, 141] width 66 height 22
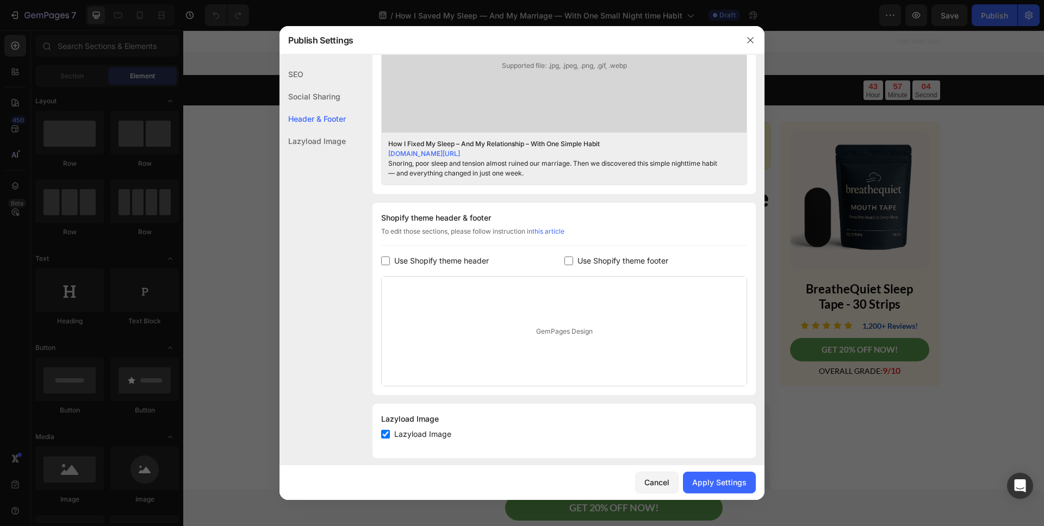
scroll to position [424, 0]
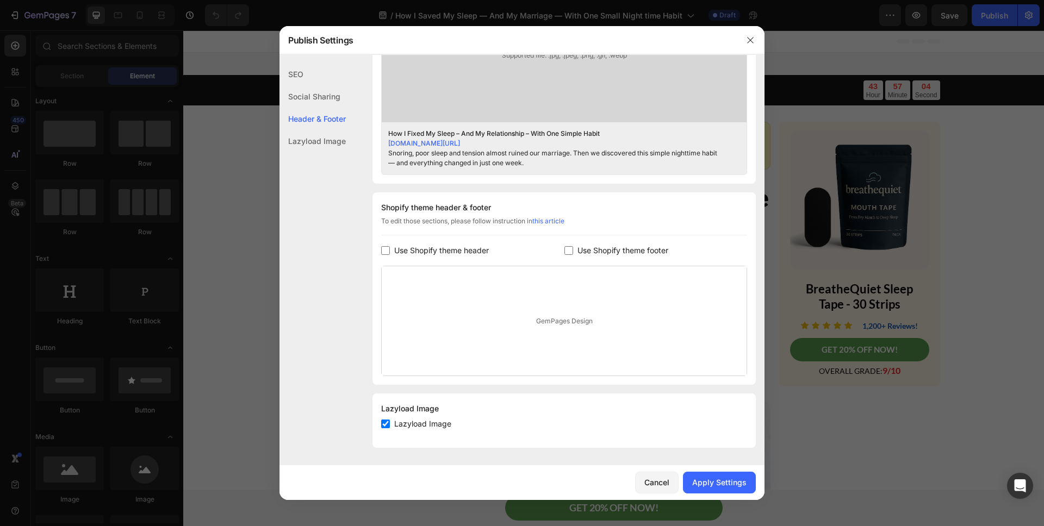
click at [453, 248] on span "Use Shopify theme header" at bounding box center [441, 250] width 95 height 13
checkbox input "true"
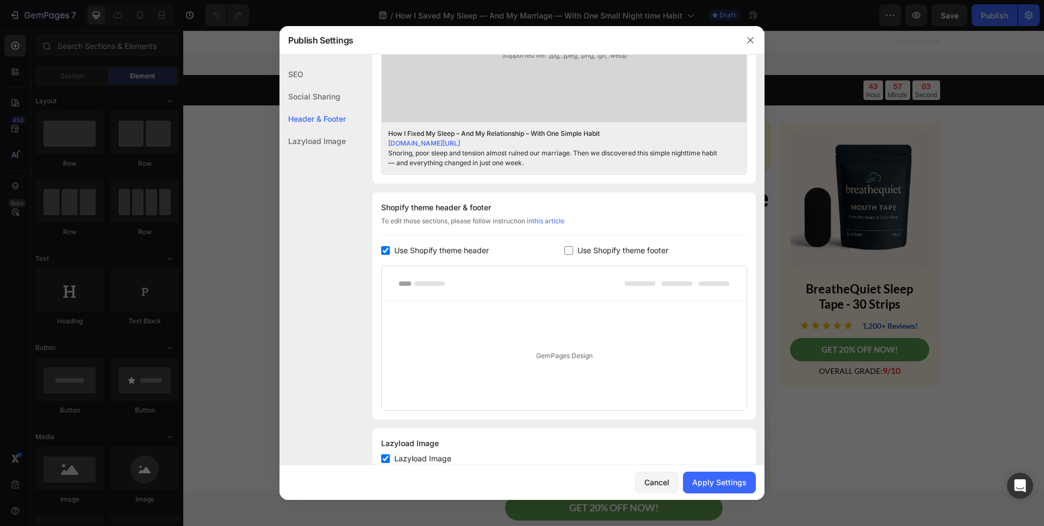
click at [585, 251] on span "Use Shopify theme footer" at bounding box center [623, 250] width 91 height 13
checkbox input "true"
click at [301, 108] on div "Social Sharing" at bounding box center [313, 119] width 66 height 22
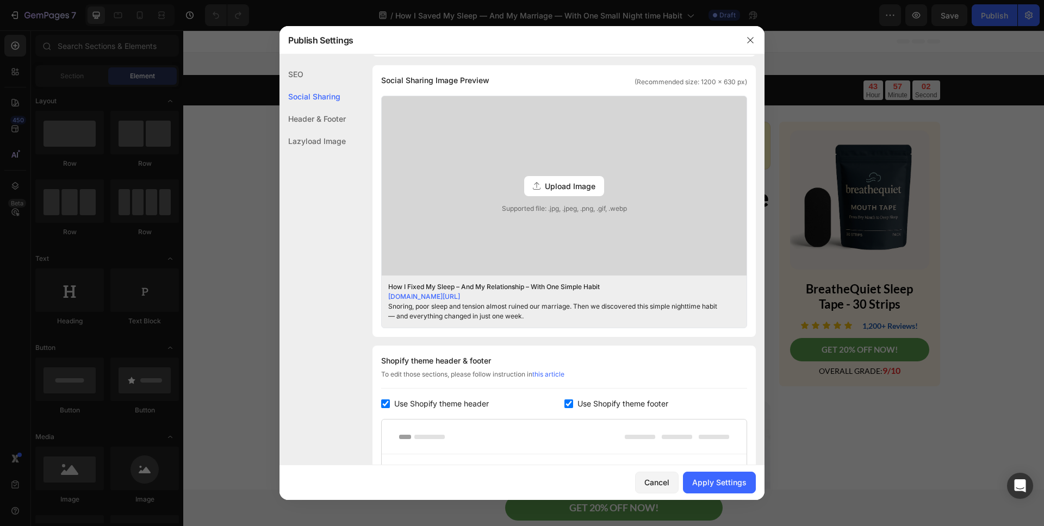
click at [306, 85] on div "SEO" at bounding box center [313, 96] width 66 height 22
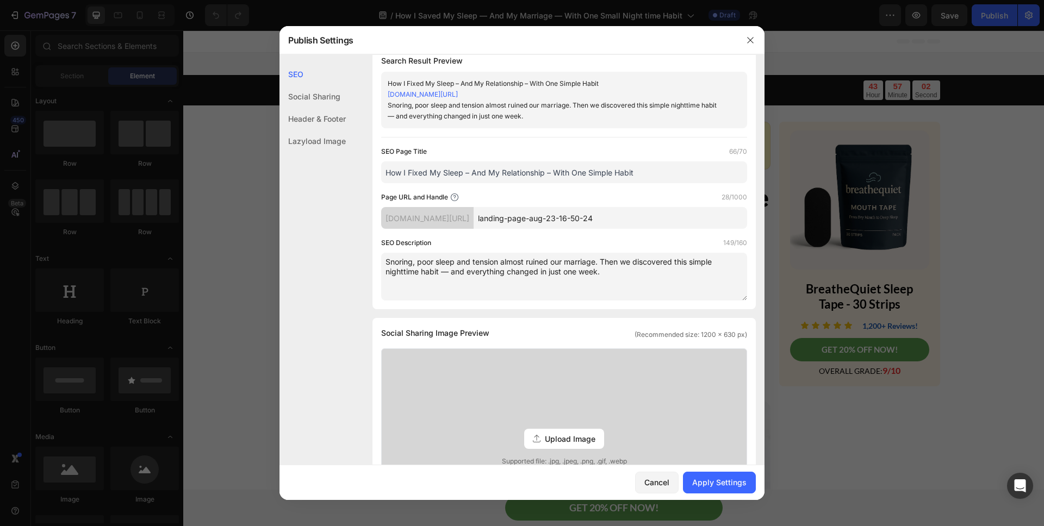
scroll to position [0, 0]
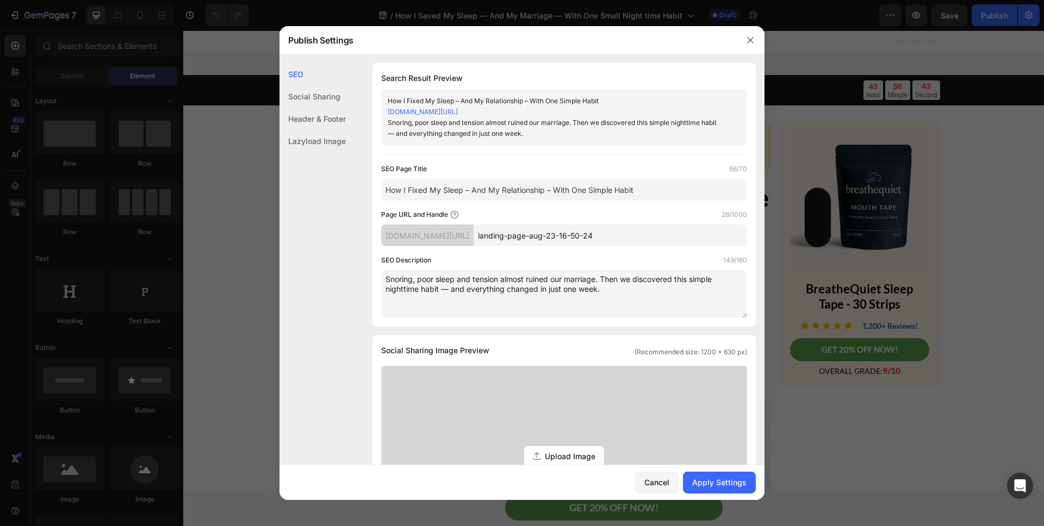
drag, startPoint x: 669, startPoint y: 232, endPoint x: 510, endPoint y: 231, distance: 159.4
click at [510, 231] on div "[DOMAIN_NAME][URL] landing-page-aug-23-16-50-24" at bounding box center [564, 236] width 366 height 22
paste input "sleep-saved-my-marriage"
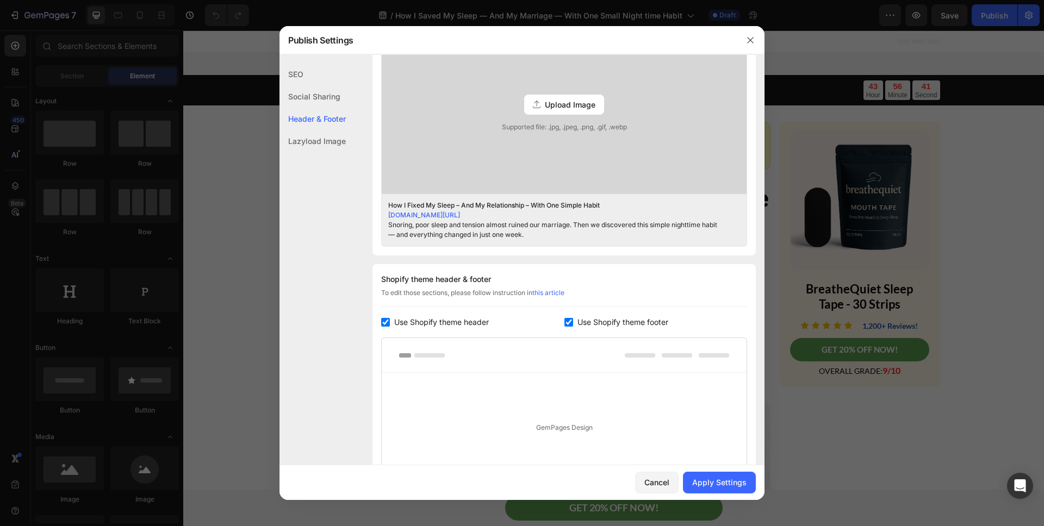
scroll to position [360, 0]
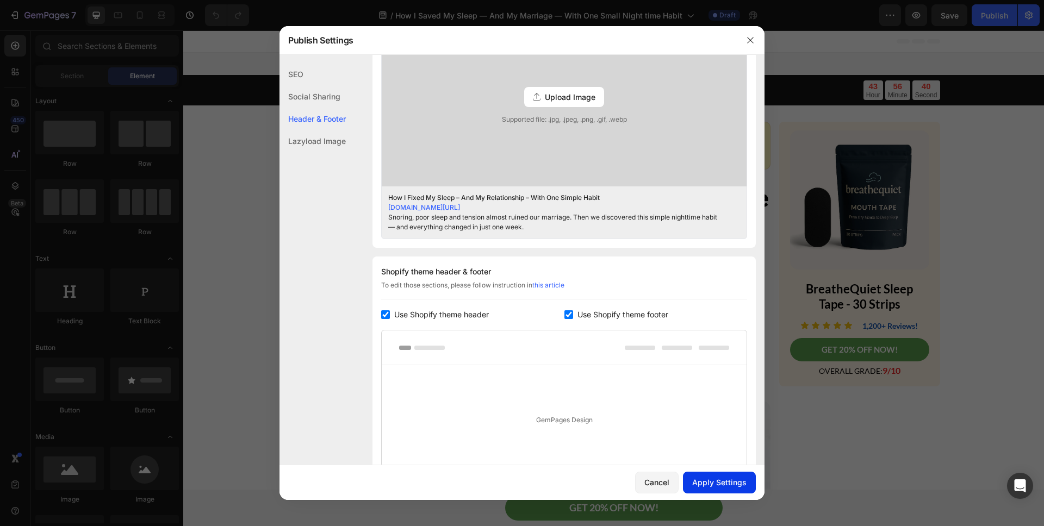
type input "sleep-saved-my-marriage"
click at [708, 484] on div "Apply Settings" at bounding box center [719, 482] width 54 height 11
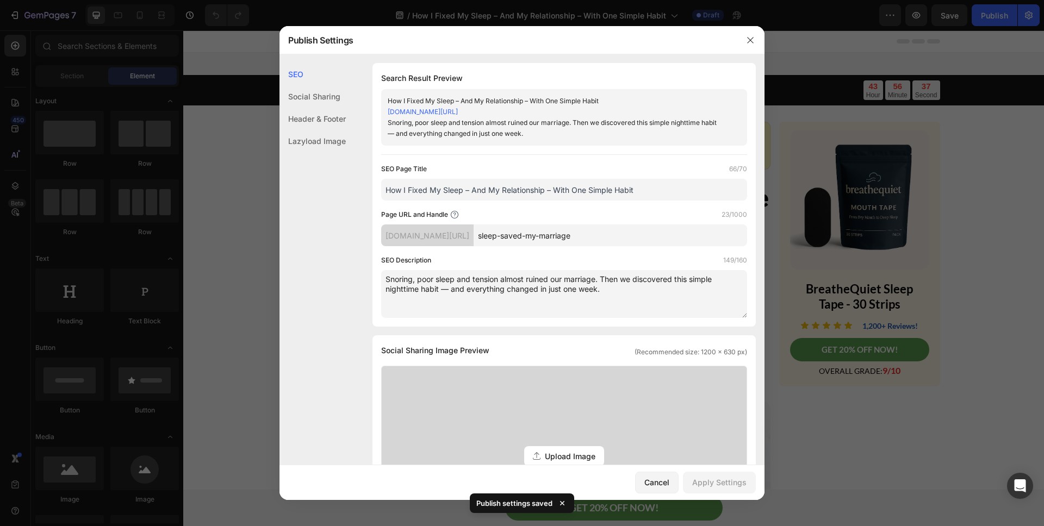
scroll to position [10, 0]
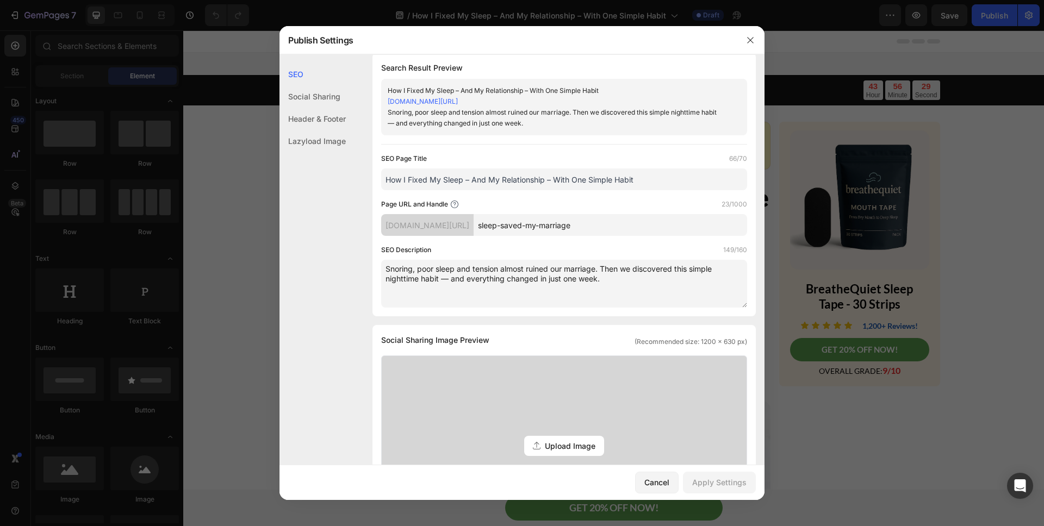
drag, startPoint x: 612, startPoint y: 229, endPoint x: 380, endPoint y: 222, distance: 232.3
click at [404, 224] on div "[DOMAIN_NAME][URL] sleep-saved-my-marriage" at bounding box center [564, 225] width 366 height 22
click at [745, 35] on button "button" at bounding box center [750, 40] width 17 height 17
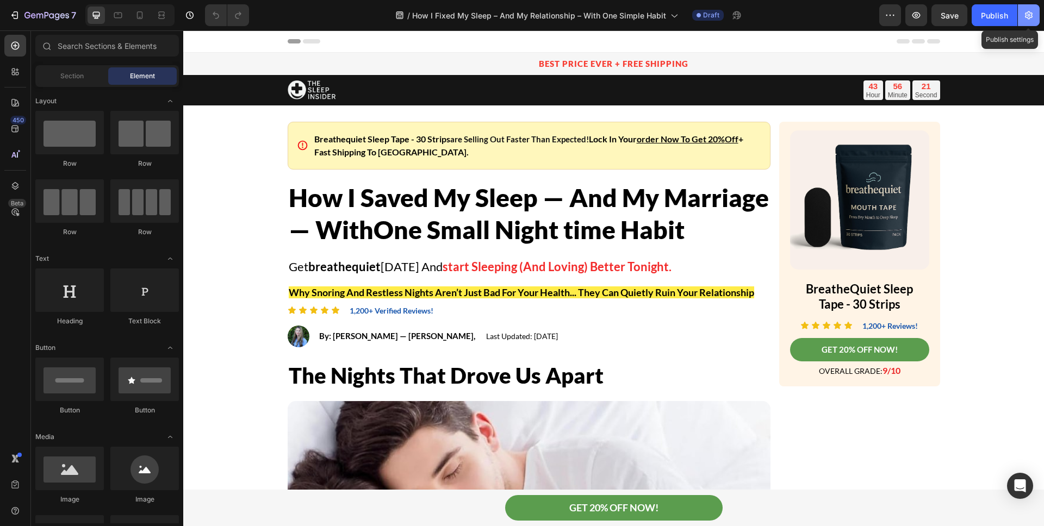
click at [1024, 14] on icon "button" at bounding box center [1029, 15] width 11 height 11
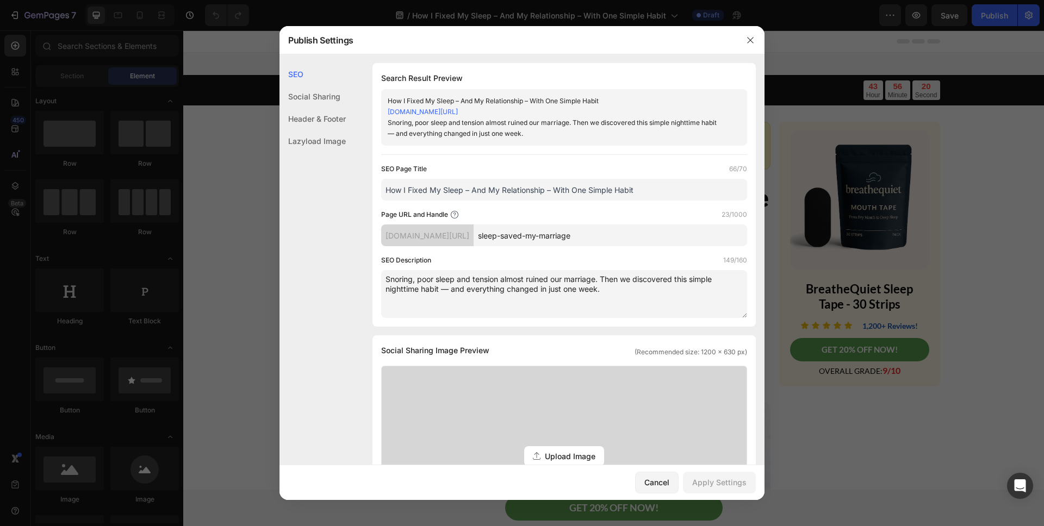
click at [286, 130] on div "Header & Footer" at bounding box center [313, 141] width 66 height 22
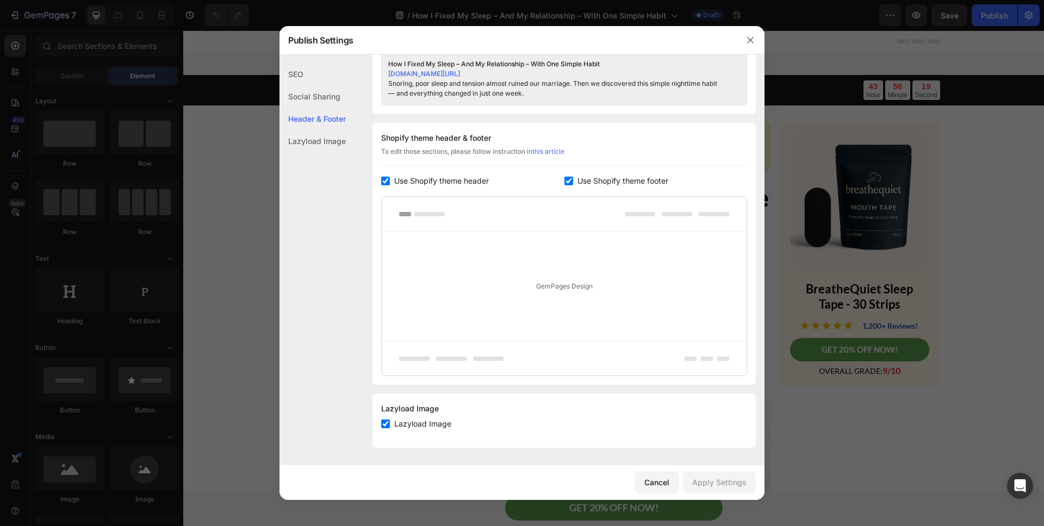
click at [418, 186] on span "Use Shopify theme header" at bounding box center [441, 181] width 95 height 13
checkbox input "false"
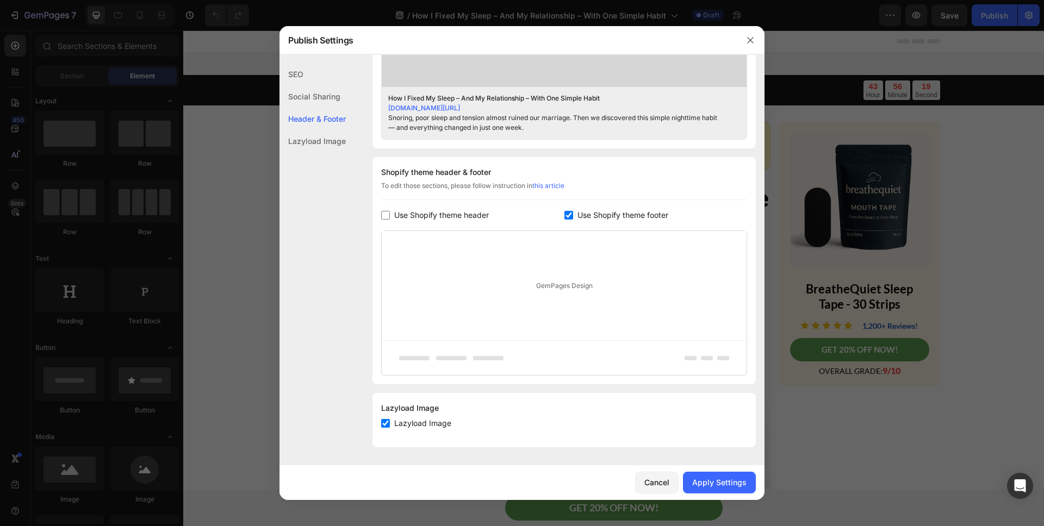
click at [602, 214] on span "Use Shopify theme footer" at bounding box center [623, 215] width 91 height 13
checkbox input "false"
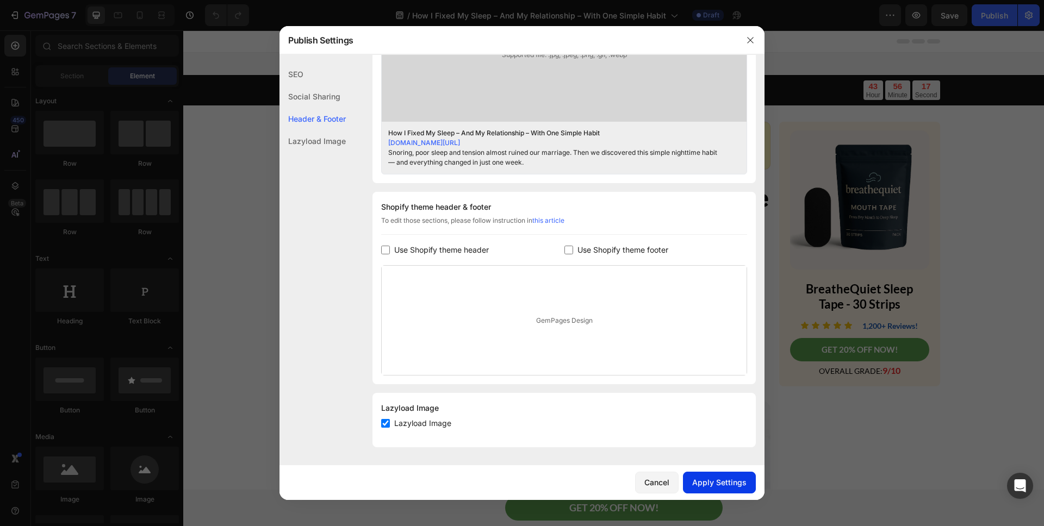
click at [714, 476] on button "Apply Settings" at bounding box center [719, 483] width 73 height 22
click at [745, 41] on button "button" at bounding box center [750, 40] width 17 height 17
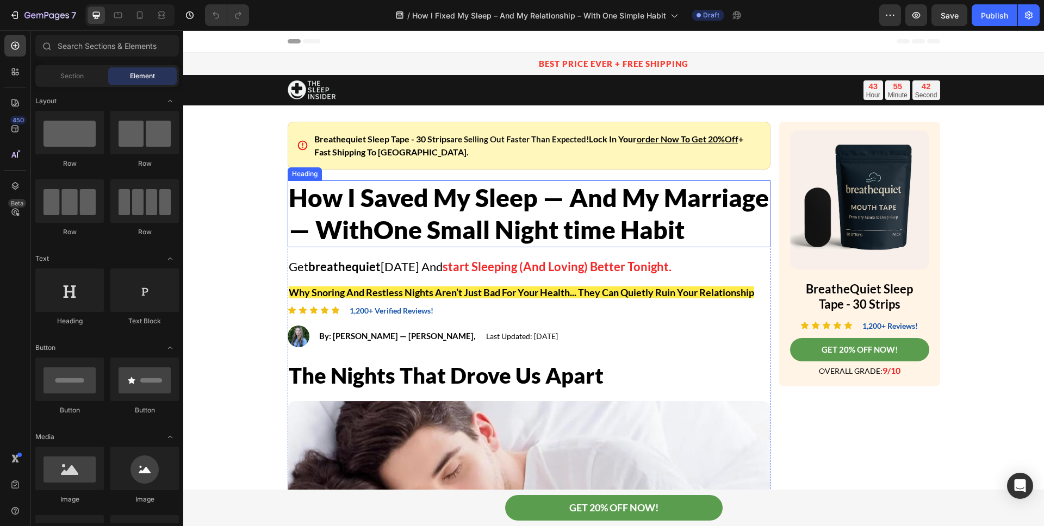
click at [320, 202] on h2 "How I Saved My Sleep — And My Marriage — With One Small Night time Habit" at bounding box center [529, 214] width 483 height 67
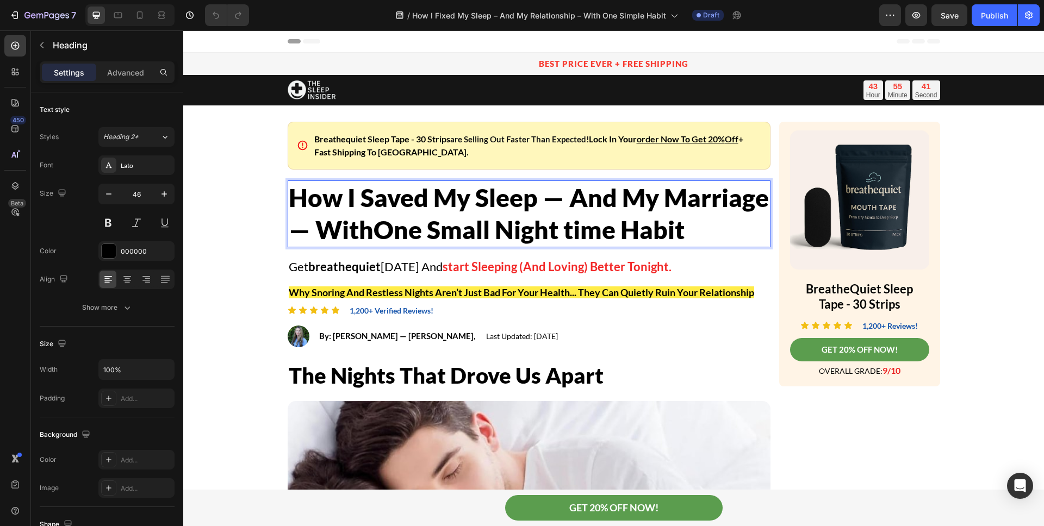
click at [359, 200] on h2 "How I Saved My Sleep — And My Marriage — With One Small Night time Habit" at bounding box center [529, 214] width 483 height 67
click at [359, 200] on p "How I Saved My Sleep — And My Marriage — With One Small Night time Habit" at bounding box center [529, 214] width 481 height 65
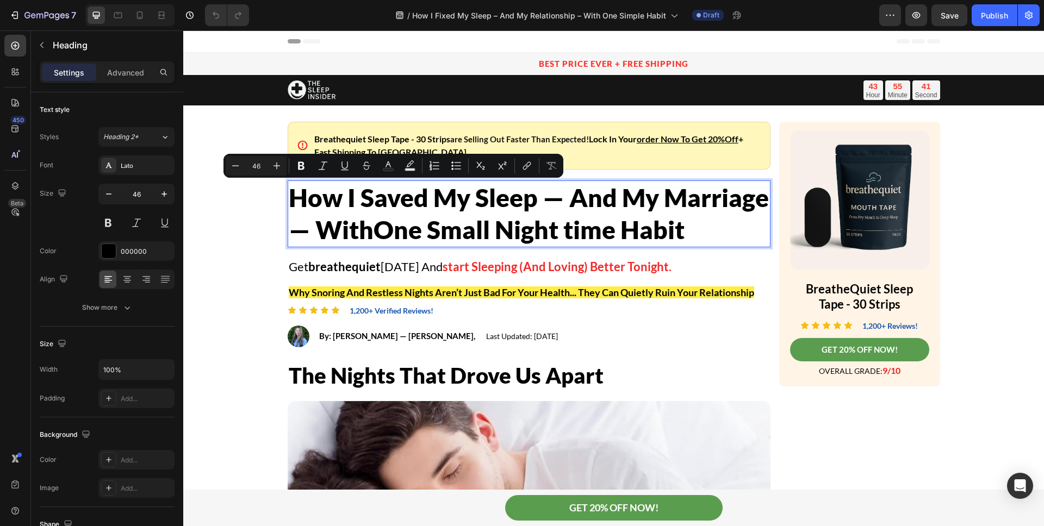
click at [451, 203] on p "How I Saved My Sleep — And My Marriage — With One Small Night time Habit" at bounding box center [529, 214] width 481 height 65
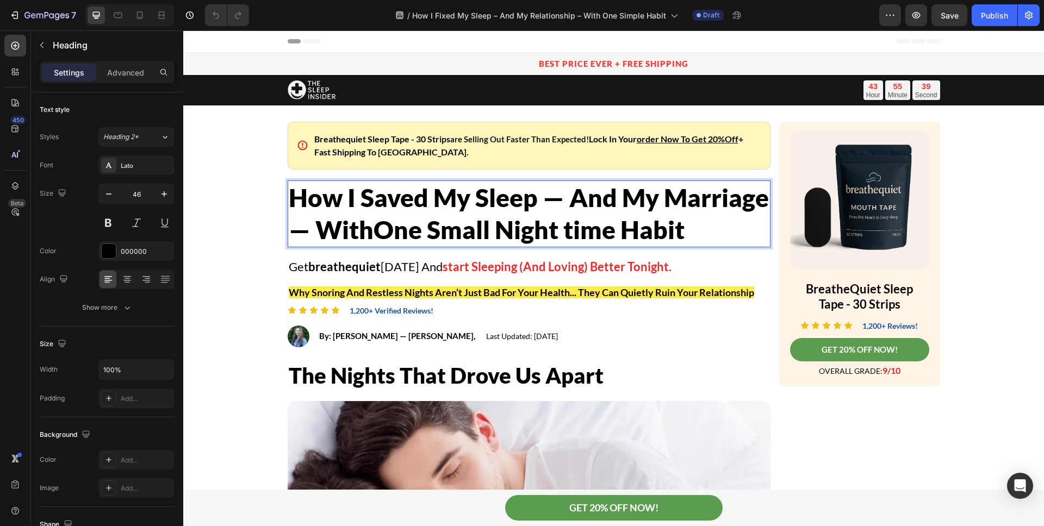
click at [558, 196] on p "How I Saved My Sleep — And My Marriage — With One Small Night time Habit" at bounding box center [529, 214] width 481 height 65
click at [569, 196] on p "How I Saved My Sleep — And My Marriage — With One Small Night time Habit" at bounding box center [529, 214] width 481 height 65
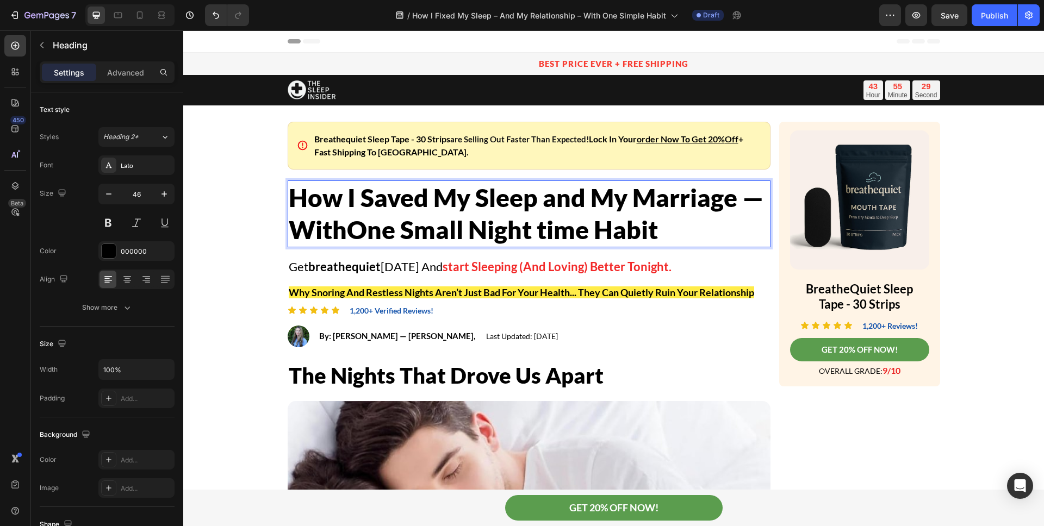
click at [761, 197] on p "How I Saved My Sleep and My Marriage — With One Small Night time Habit" at bounding box center [529, 214] width 481 height 65
click at [552, 198] on p "How I Saved My Sleep and My Marriage With One Small Night time Habit" at bounding box center [529, 214] width 481 height 65
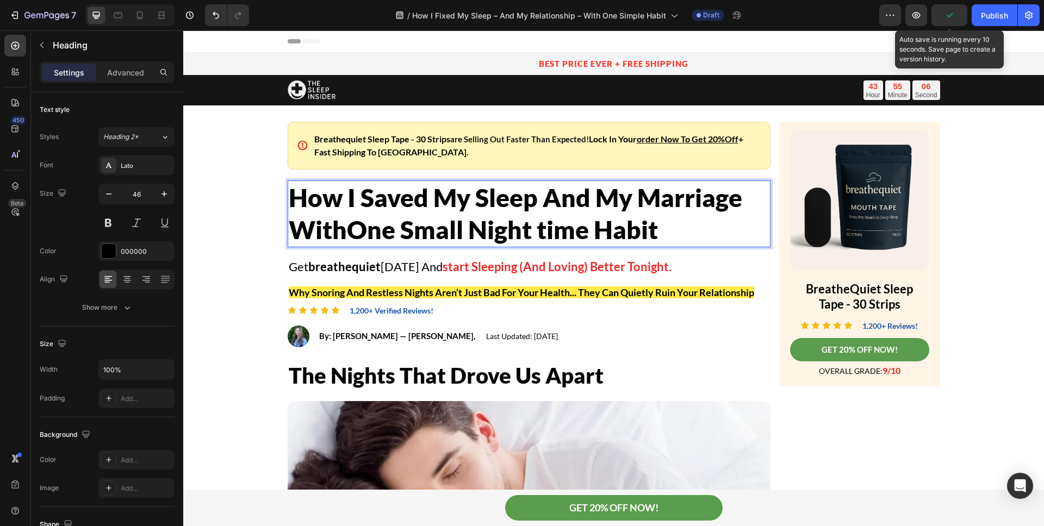
click at [952, 15] on icon "button" at bounding box center [949, 15] width 11 height 11
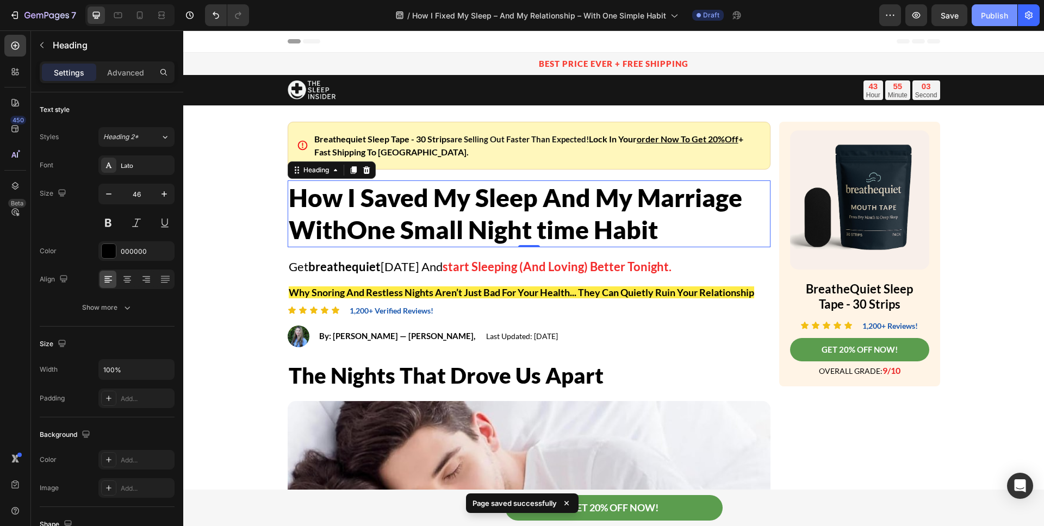
click at [980, 13] on button "Publish" at bounding box center [995, 15] width 46 height 22
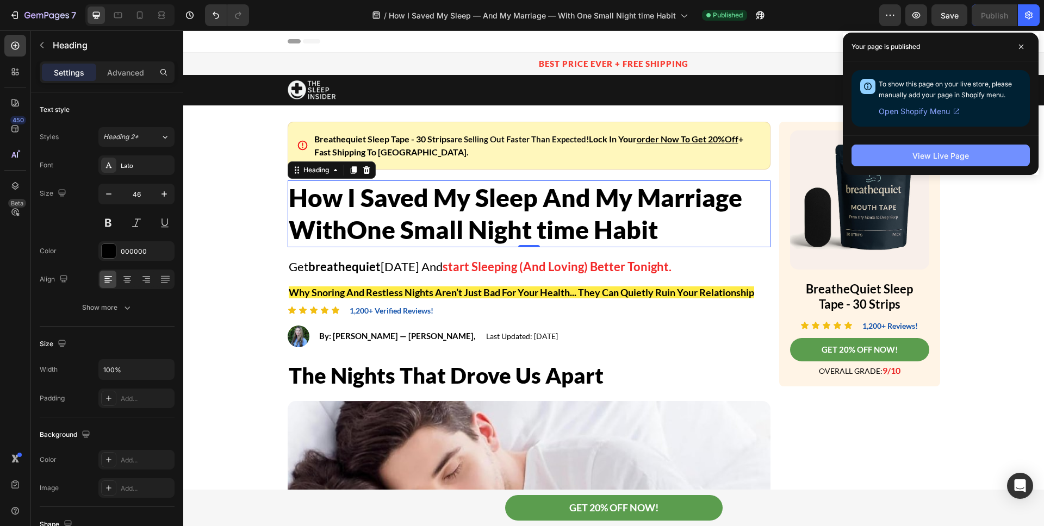
click at [919, 159] on div "View Live Page" at bounding box center [941, 155] width 57 height 11
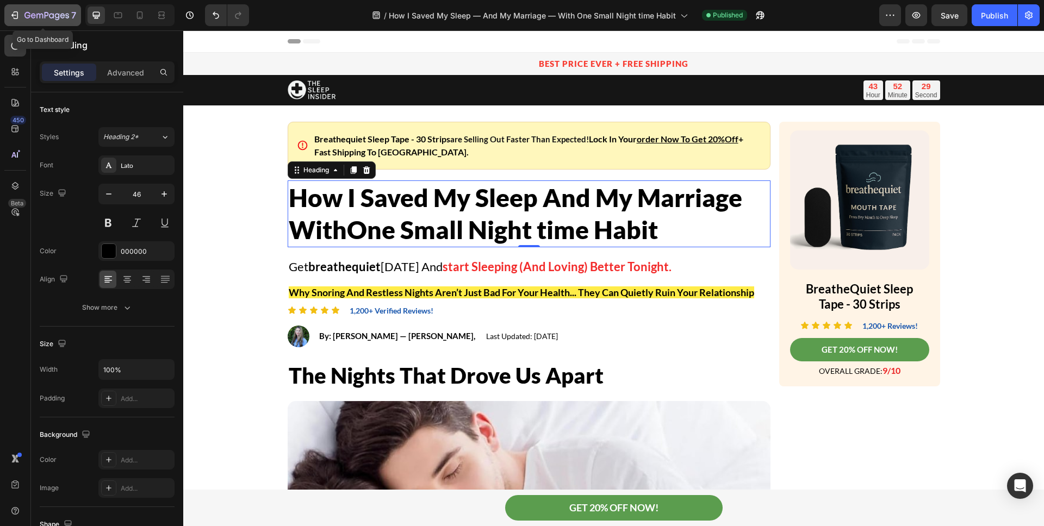
click at [15, 14] on icon "button" at bounding box center [14, 15] width 11 height 11
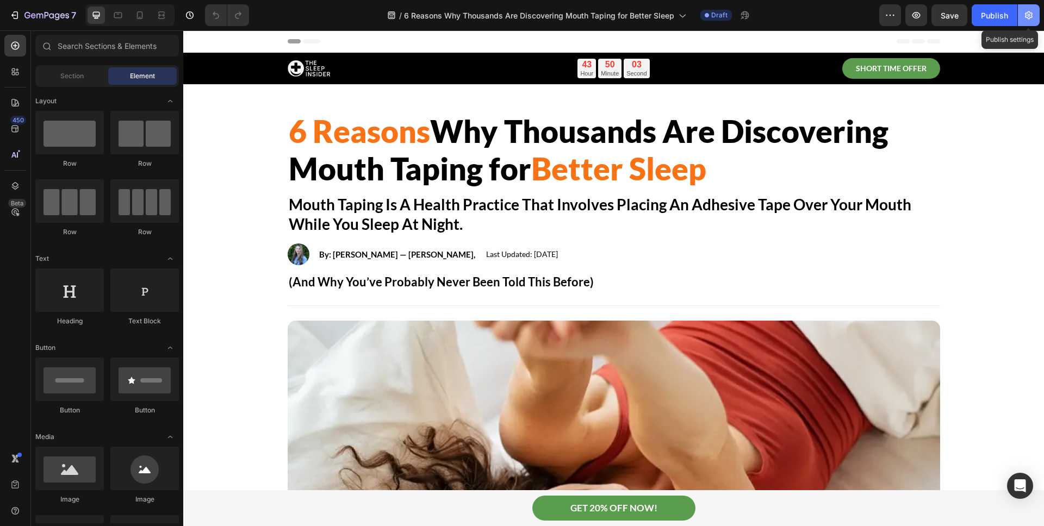
click at [1025, 9] on button "button" at bounding box center [1029, 15] width 22 height 22
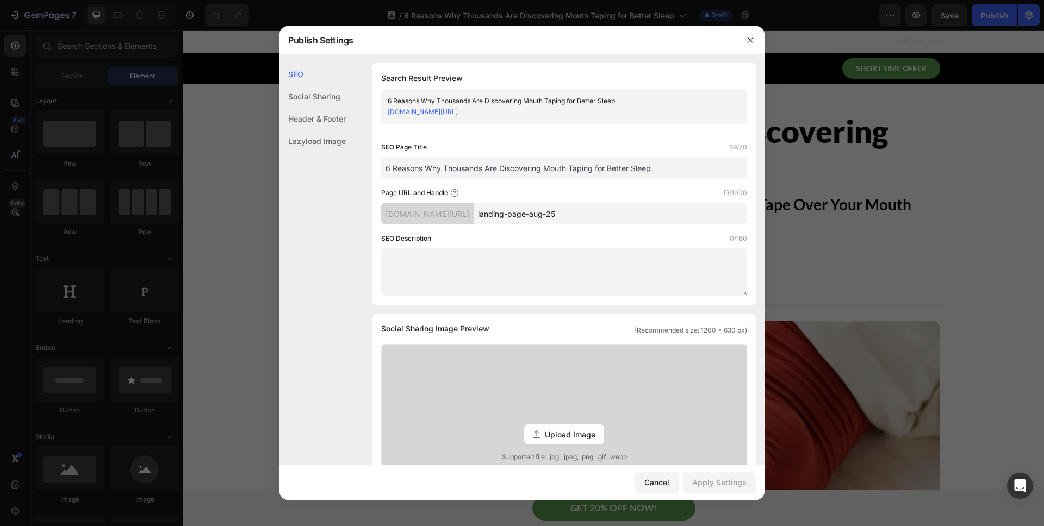
click at [632, 212] on input "landing-page-aug-25" at bounding box center [611, 214] width 274 height 22
click at [751, 44] on icon "button" at bounding box center [750, 40] width 9 height 9
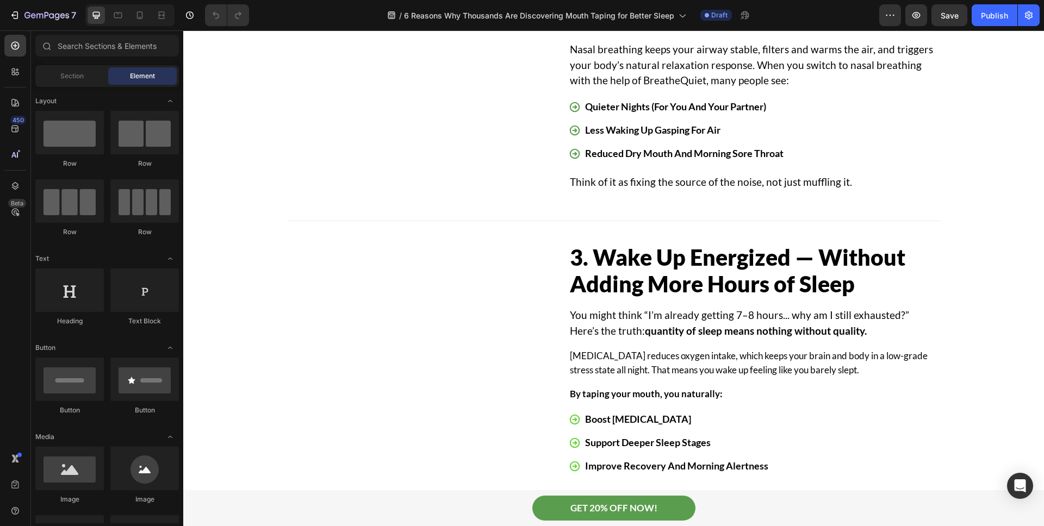
scroll to position [1324, 0]
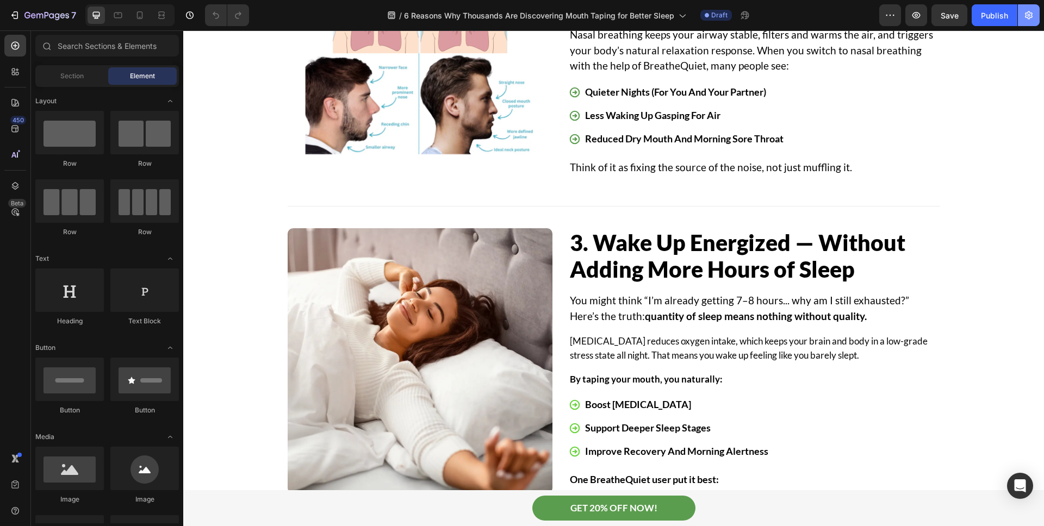
click at [1032, 13] on icon "button" at bounding box center [1029, 15] width 8 height 8
click at [1033, 22] on button "button" at bounding box center [1029, 15] width 22 height 22
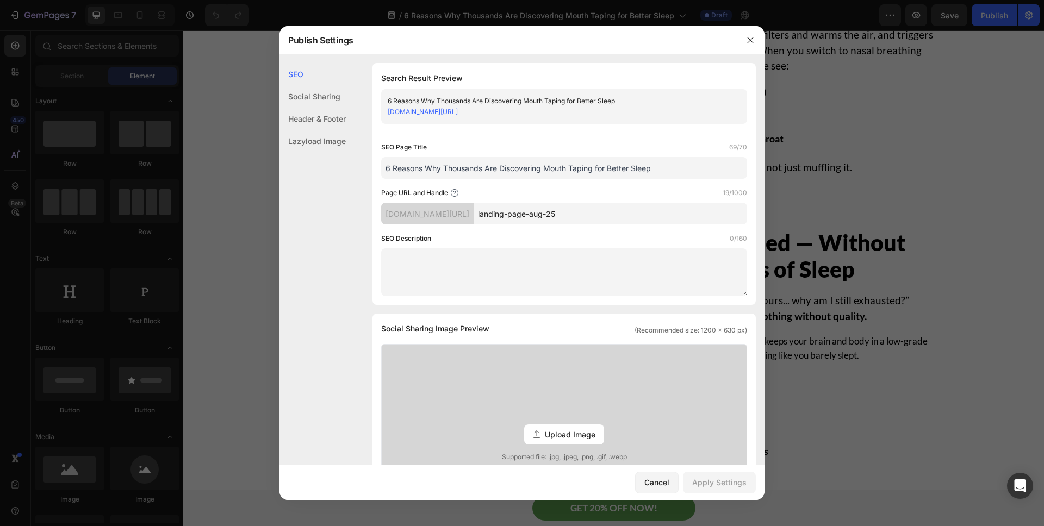
drag, startPoint x: 672, startPoint y: 212, endPoint x: 517, endPoint y: 210, distance: 155.0
click at [517, 210] on input "landing-page-aug-25" at bounding box center [611, 214] width 274 height 22
paste input "why-mouth-taping-works"
click at [516, 215] on input "why-mouth-taping-works" at bounding box center [611, 214] width 274 height 22
type input "why-mouth-taping-works"
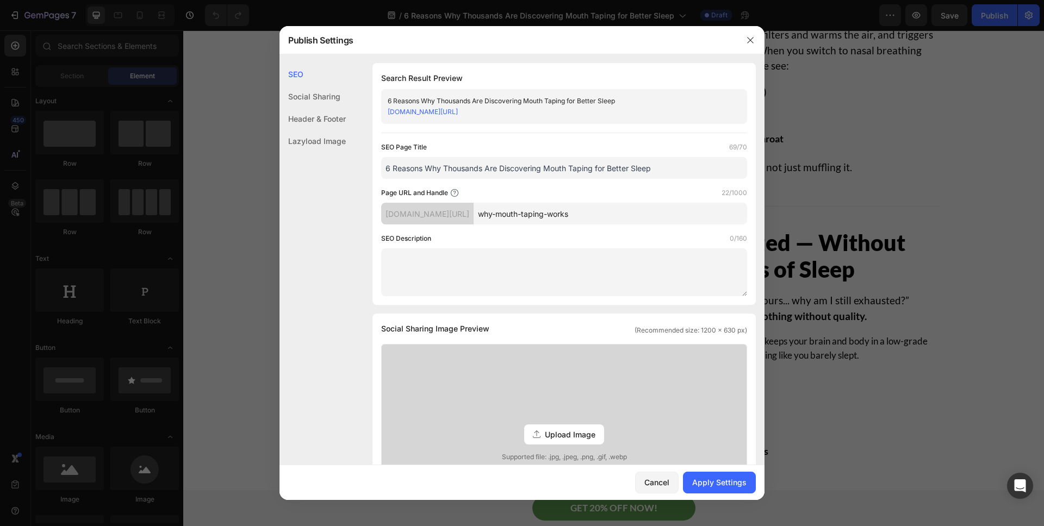
drag, startPoint x: 632, startPoint y: 165, endPoint x: 380, endPoint y: 157, distance: 252.0
click at [380, 157] on div "Search Result Preview 6 Reasons Why Thousands Are Discovering Mouth Taping for …" at bounding box center [564, 184] width 383 height 242
paste input "Using Mouth Tape"
type input "6 Reasons Why Thousands Are Using Mouth Tape for Better Sleep"
click at [441, 287] on textarea at bounding box center [564, 273] width 366 height 48
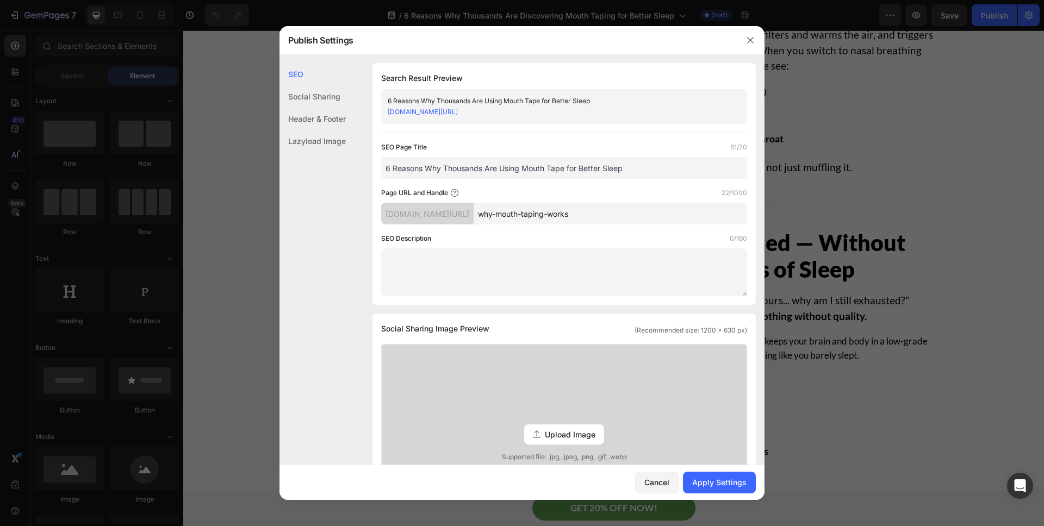
click at [441, 287] on textarea at bounding box center [564, 273] width 366 height 48
paste textarea "Discover why mouth taping is the sleep upgrade millions are trying to reduce sn…"
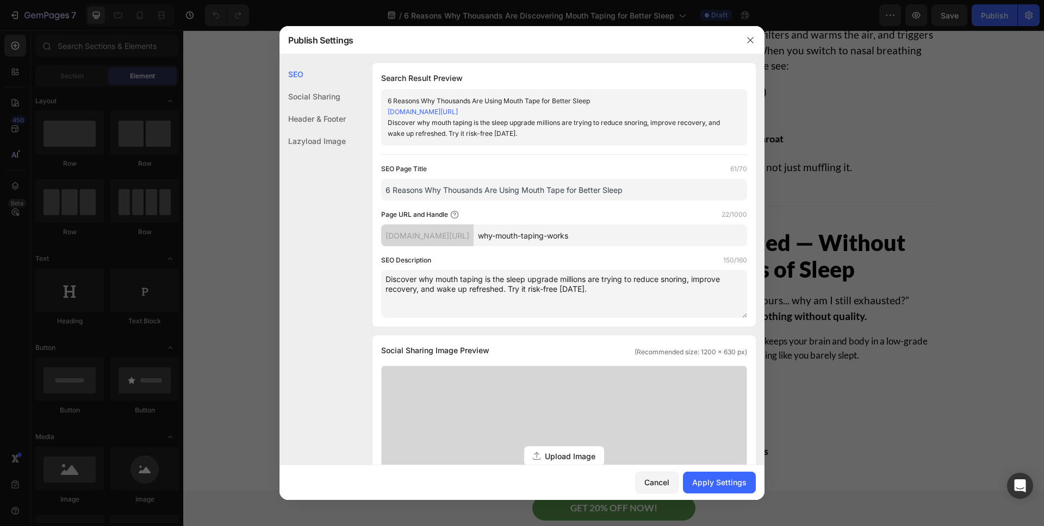
type textarea "Discover why mouth taping is the sleep upgrade millions are trying to reduce sn…"
click at [330, 130] on div "Header & Footer" at bounding box center [313, 141] width 66 height 22
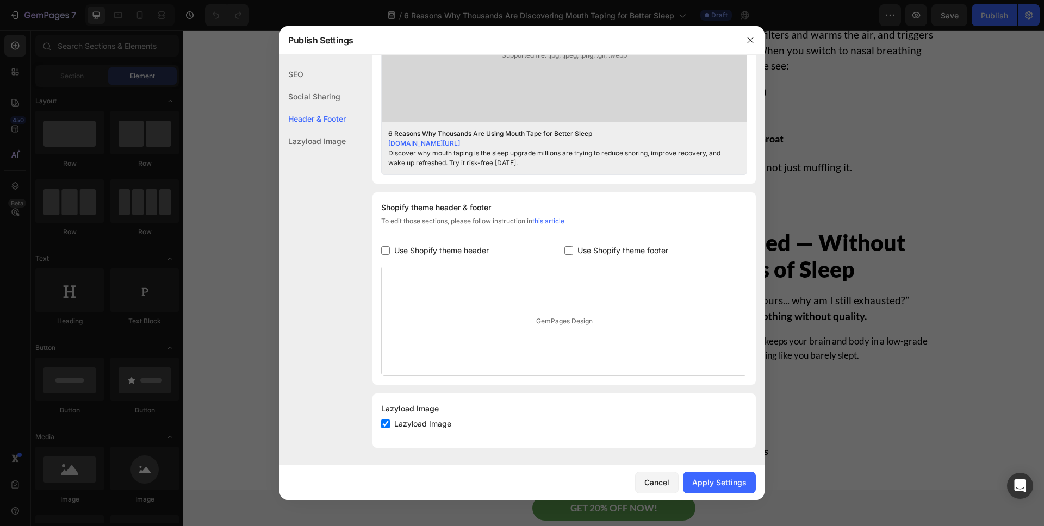
click at [325, 108] on div "Social Sharing" at bounding box center [313, 119] width 66 height 22
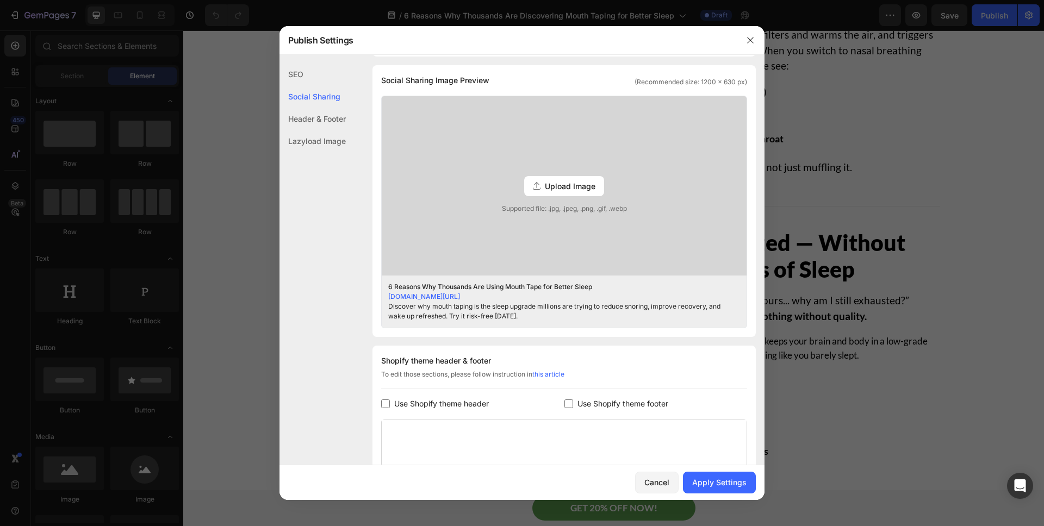
click at [314, 85] on div "SEO" at bounding box center [313, 96] width 66 height 22
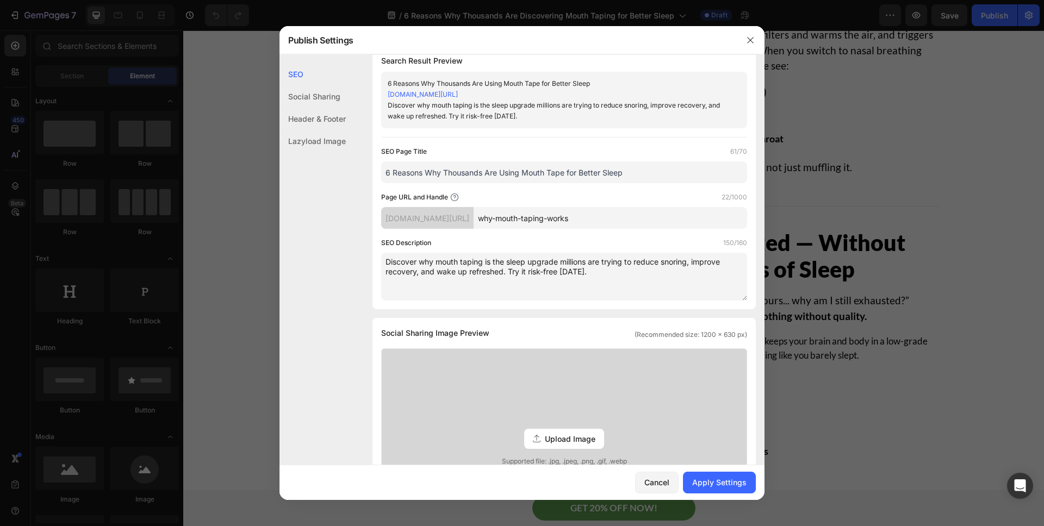
scroll to position [0, 0]
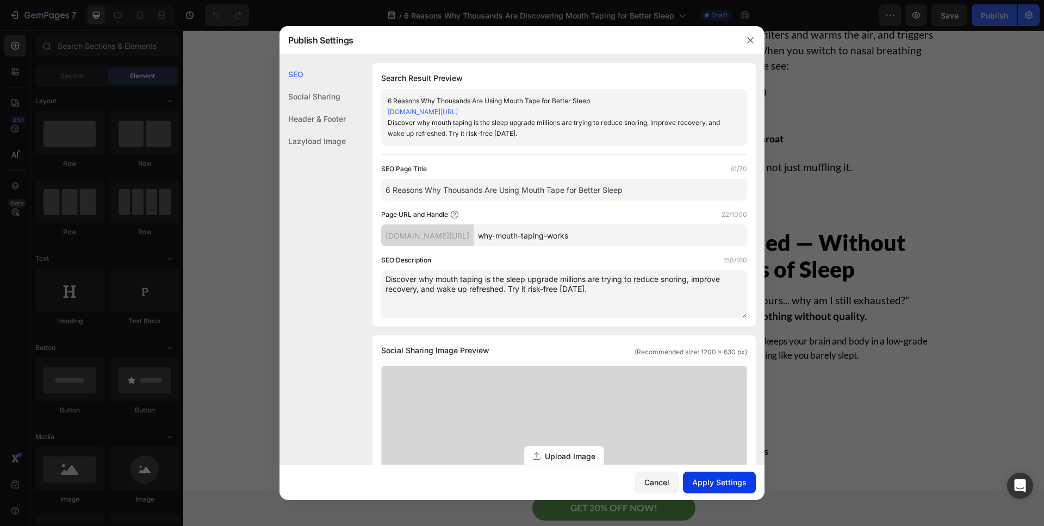
click at [721, 478] on div "Apply Settings" at bounding box center [719, 482] width 54 height 11
click at [744, 42] on button "button" at bounding box center [750, 40] width 17 height 17
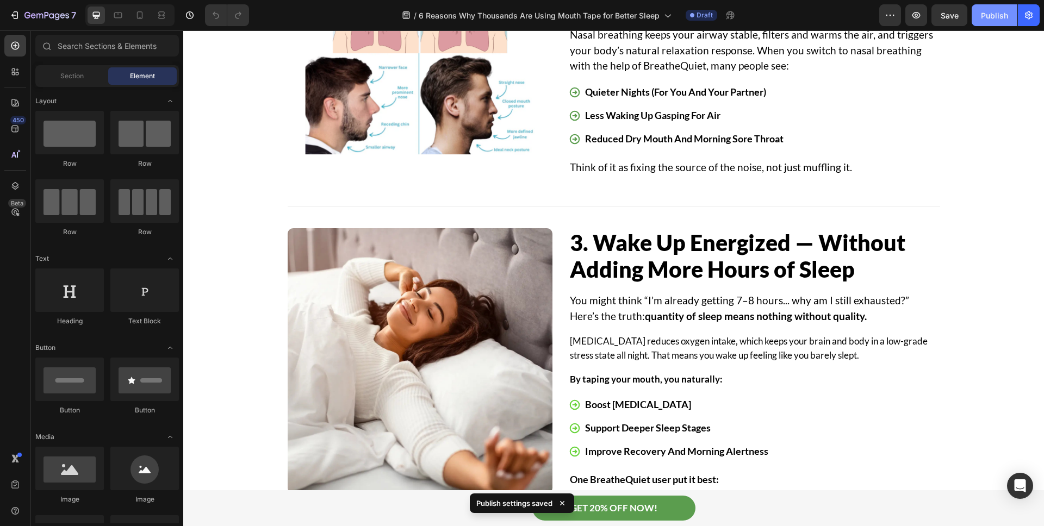
scroll to position [1324, 0]
click at [991, 17] on div "Publish" at bounding box center [994, 15] width 27 height 11
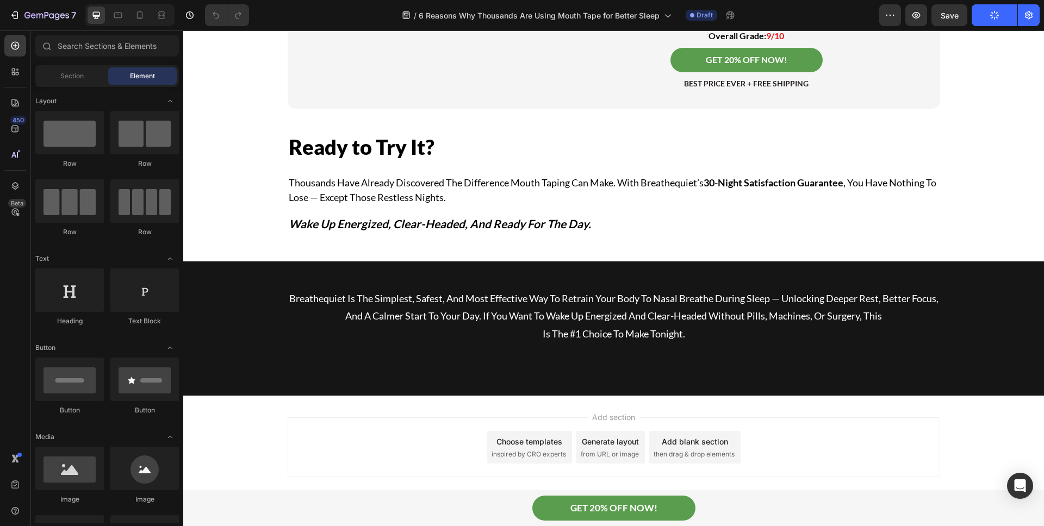
scroll to position [3759, 0]
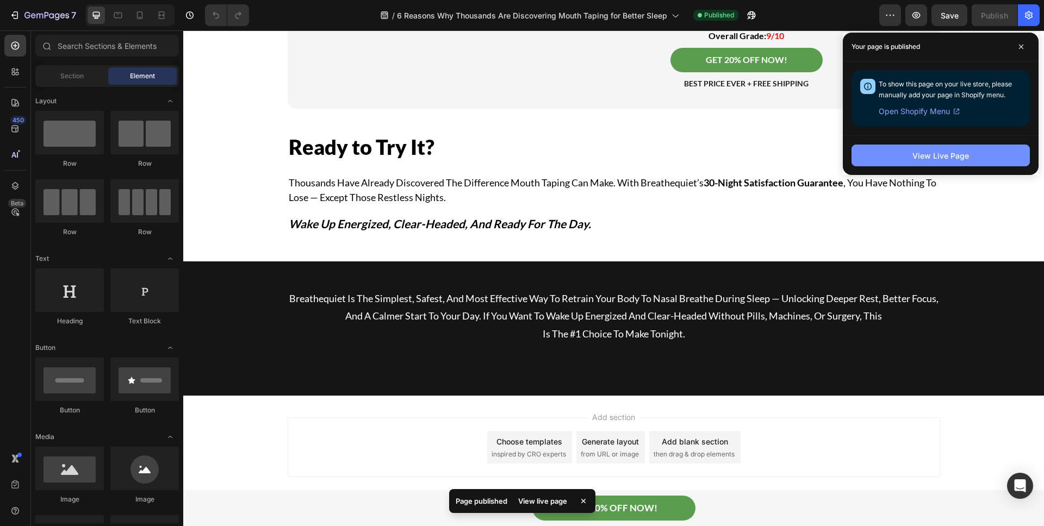
click at [934, 150] on div "View Live Page" at bounding box center [941, 155] width 57 height 11
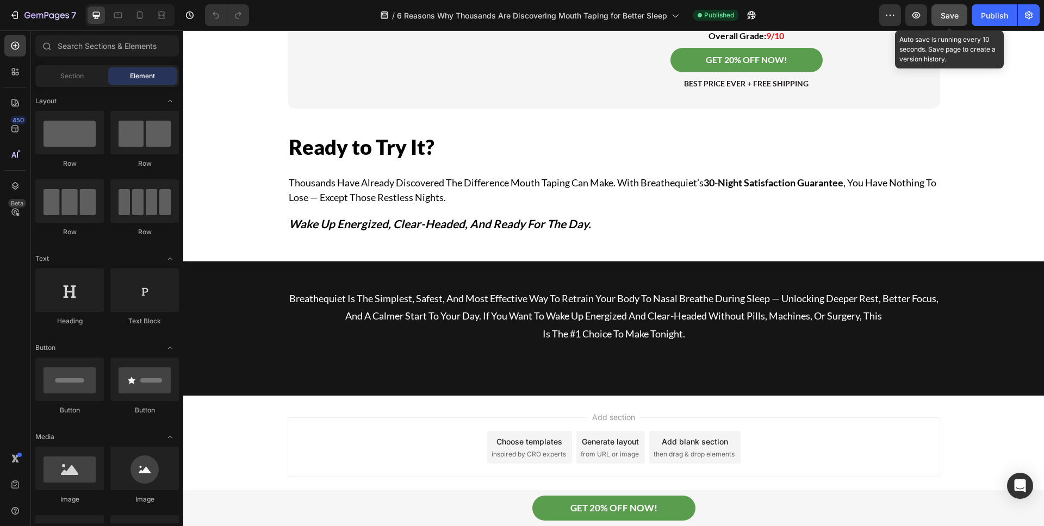
click at [942, 11] on span "Save" at bounding box center [950, 15] width 18 height 9
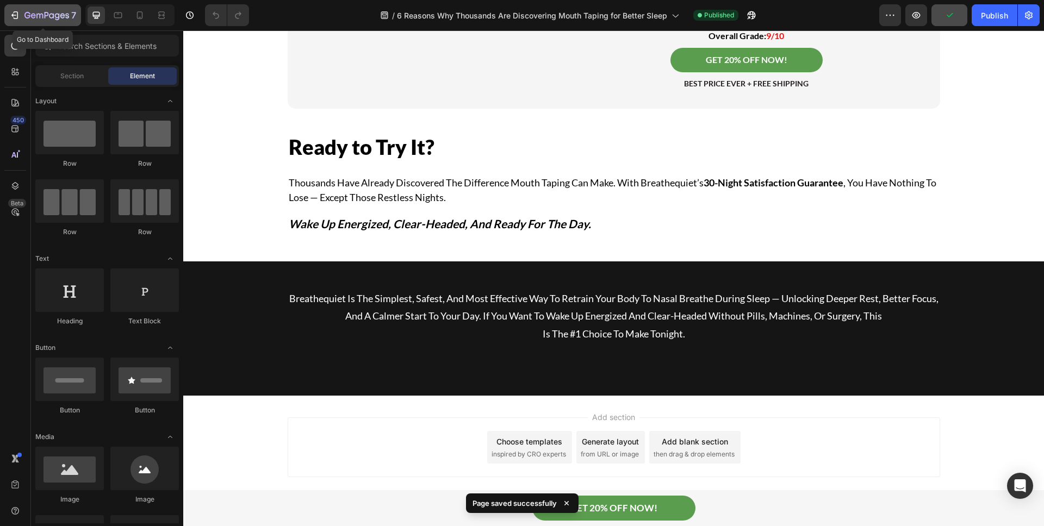
click at [22, 13] on div "7" at bounding box center [42, 15] width 67 height 13
